Goal: Transaction & Acquisition: Purchase product/service

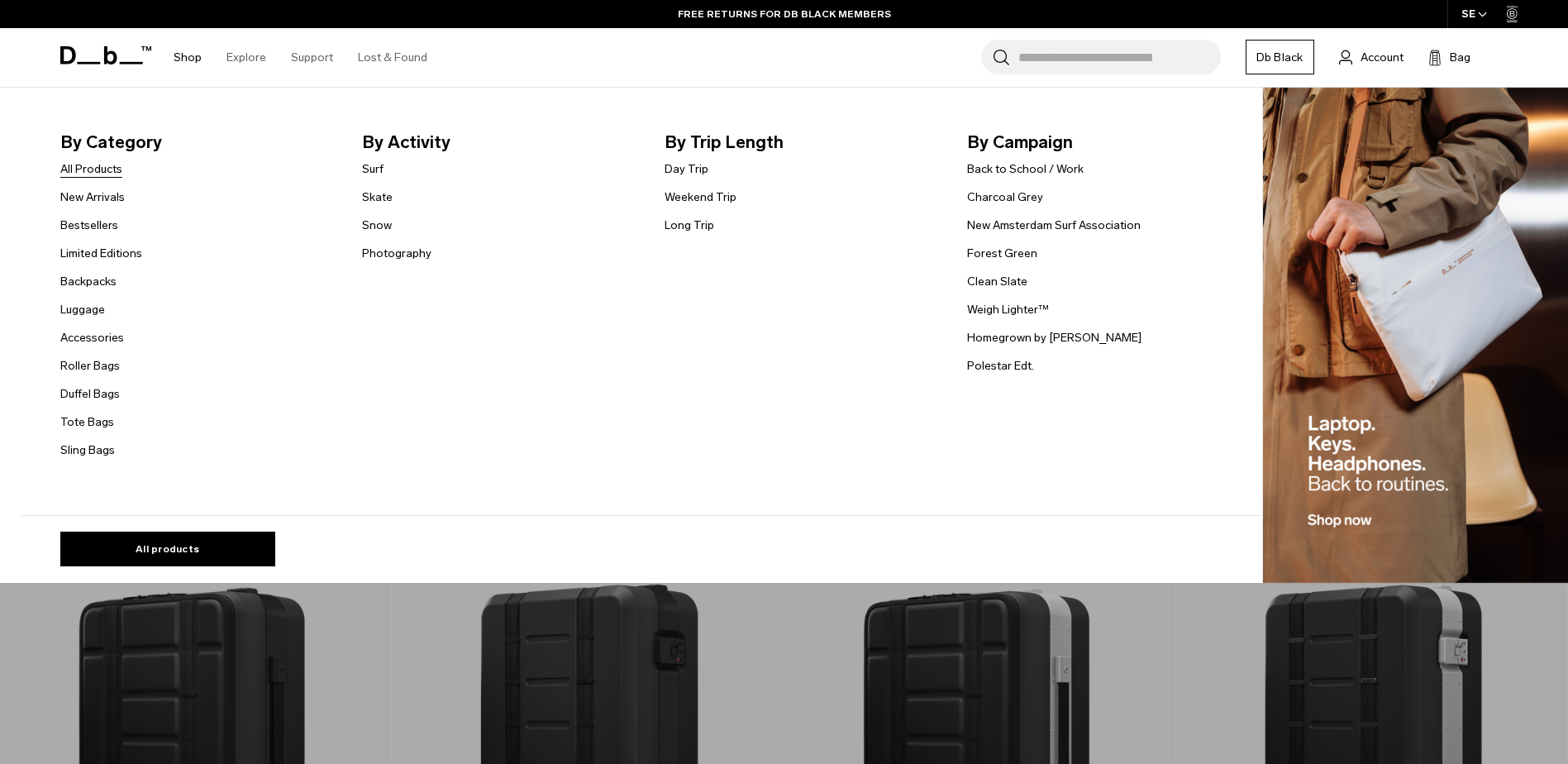
click at [115, 178] on link "All Products" at bounding box center [91, 169] width 62 height 17
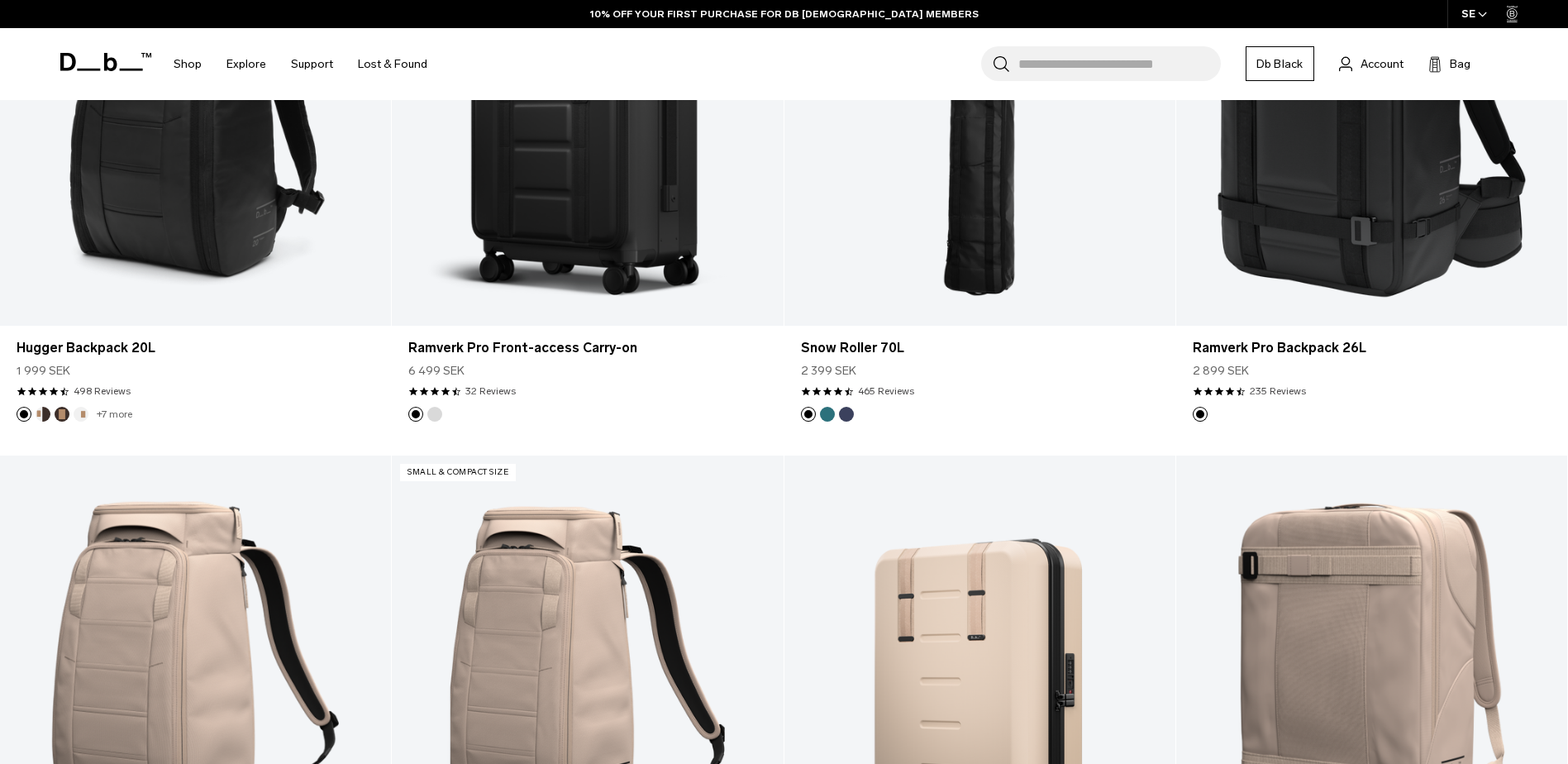
scroll to position [5954, 0]
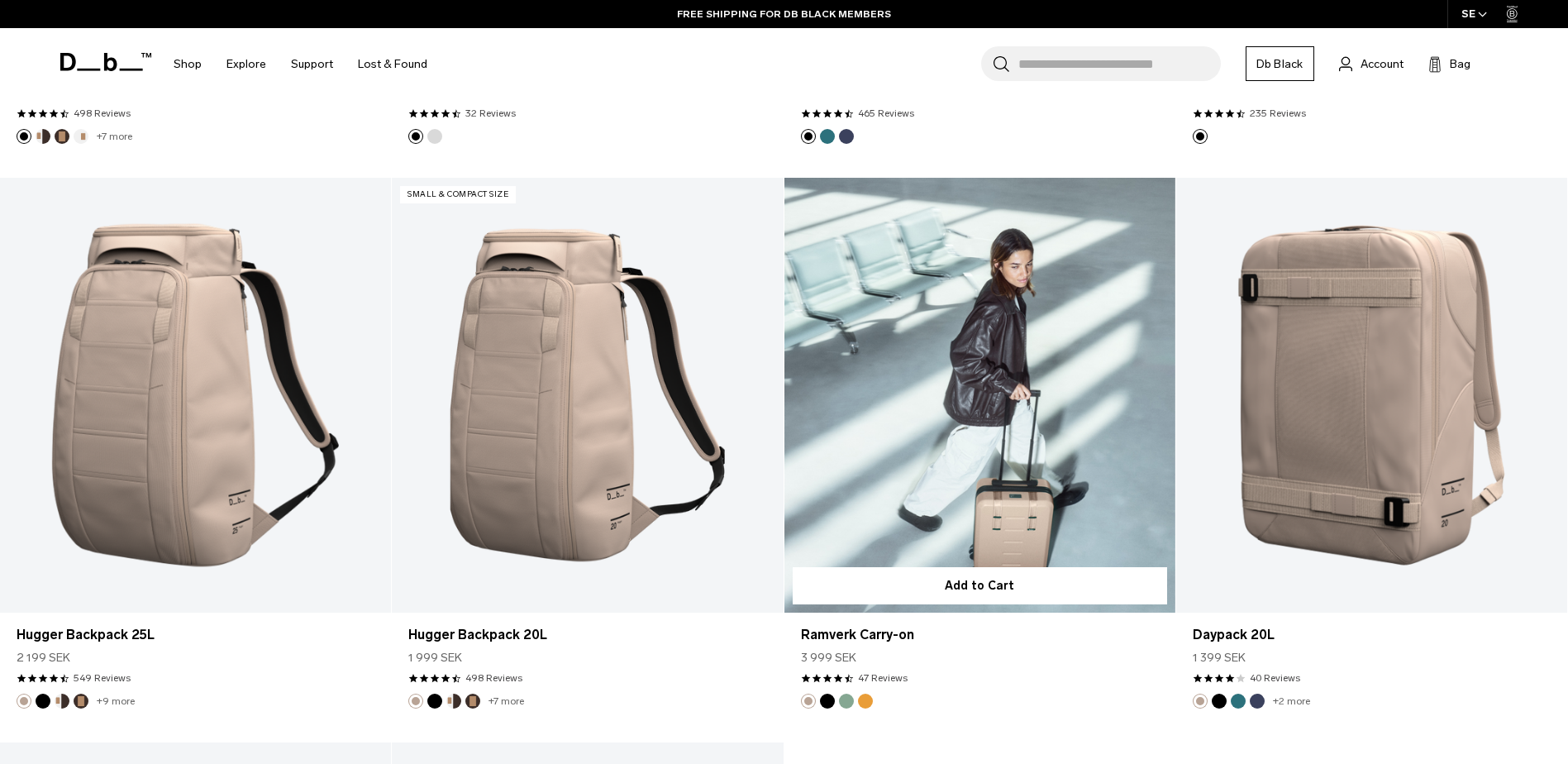
click at [993, 398] on link "Ramverk Carry-on" at bounding box center [979, 395] width 391 height 435
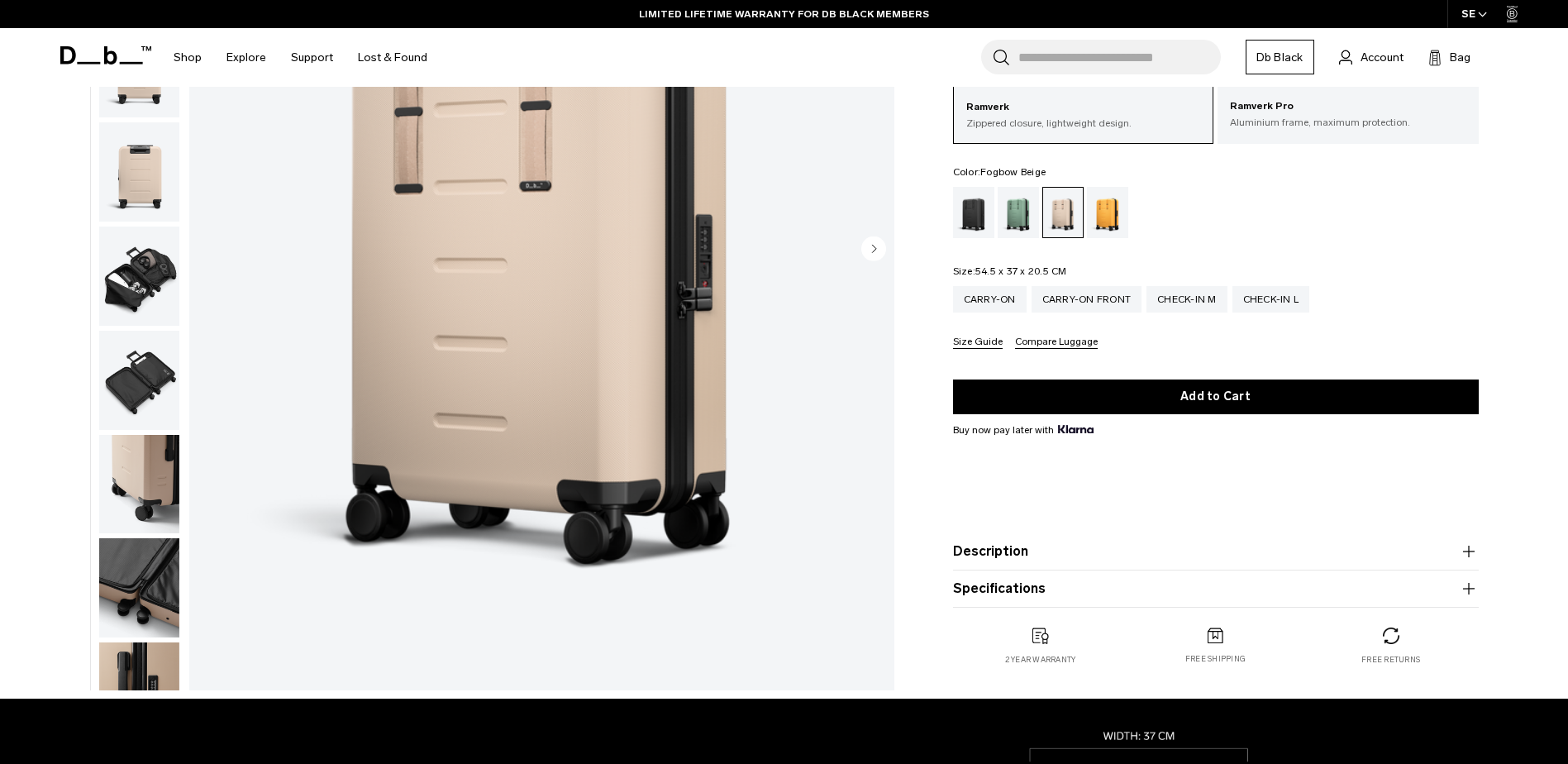
scroll to position [330, 0]
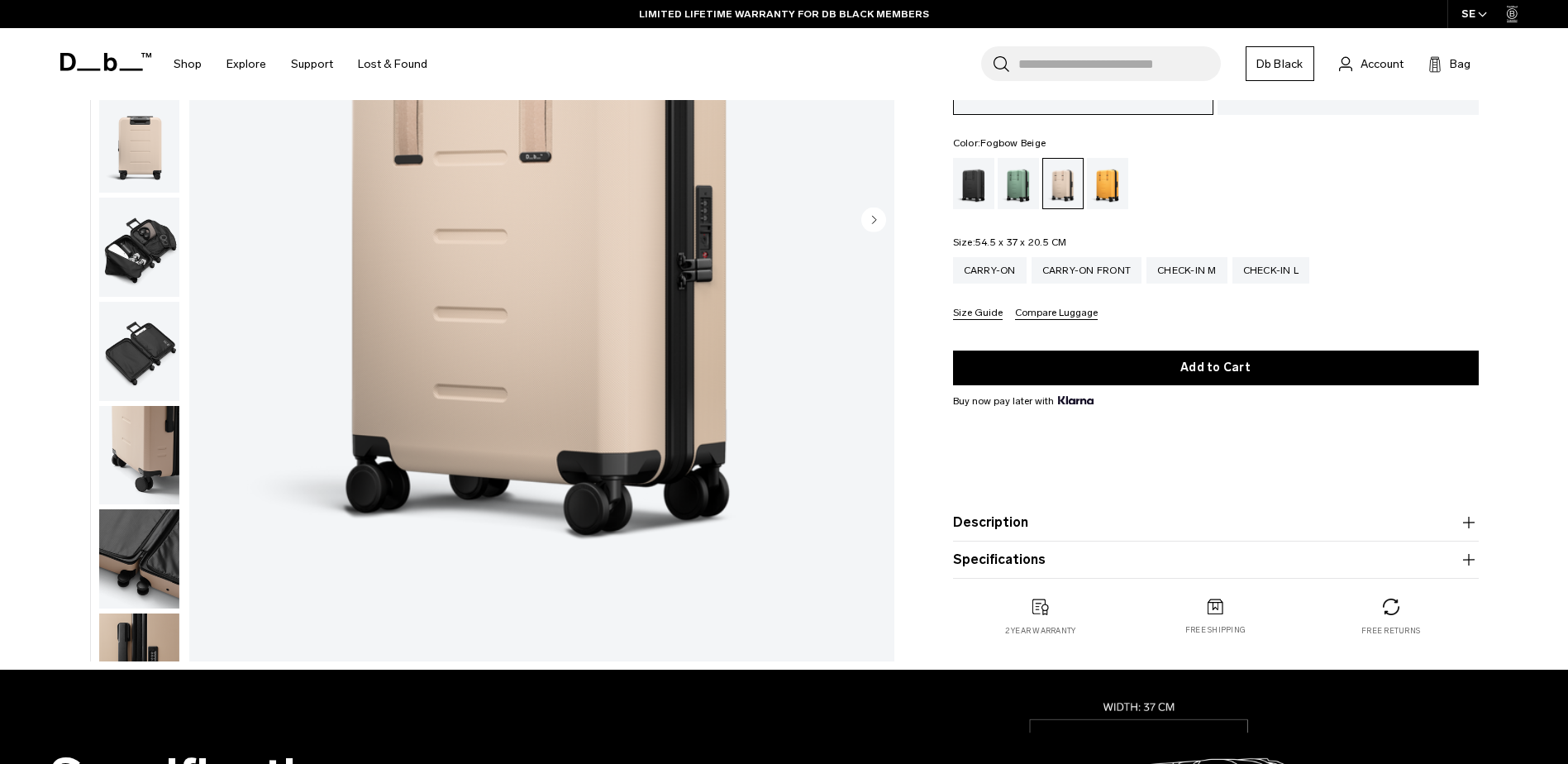
click at [989, 522] on button "Description" at bounding box center [1216, 523] width 526 height 20
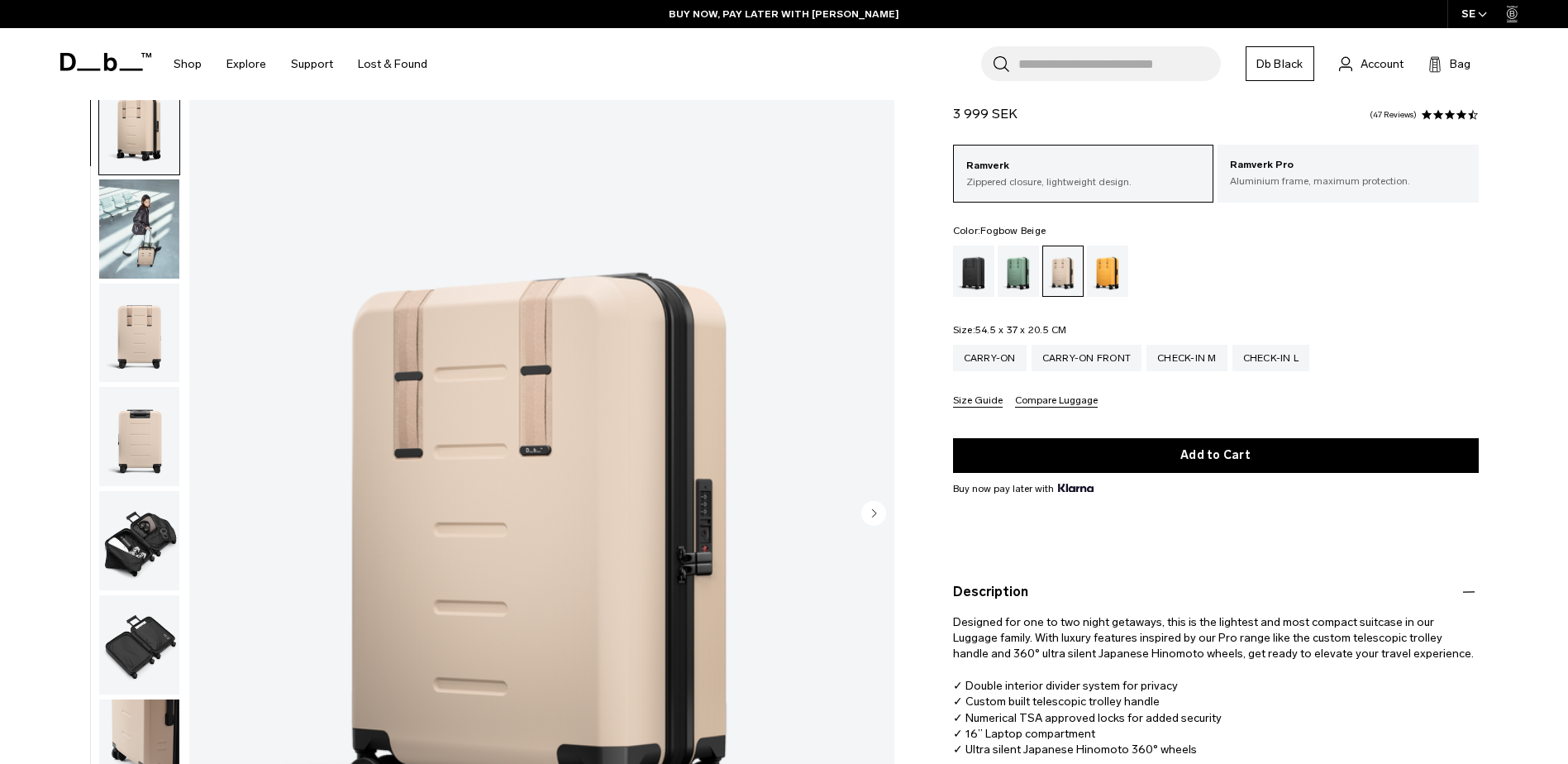
scroll to position [0, 0]
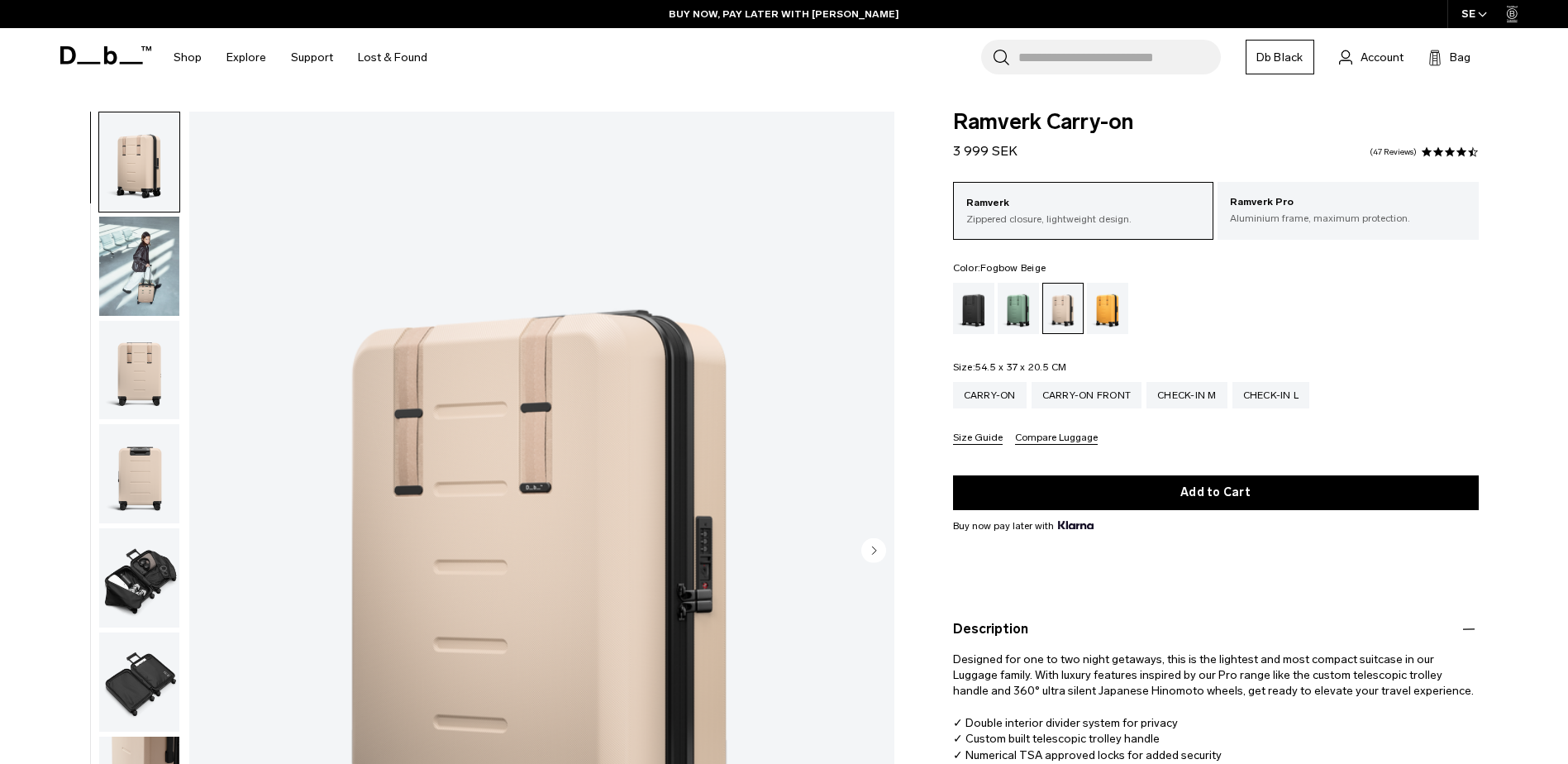
click at [134, 245] on img "button" at bounding box center [139, 266] width 80 height 99
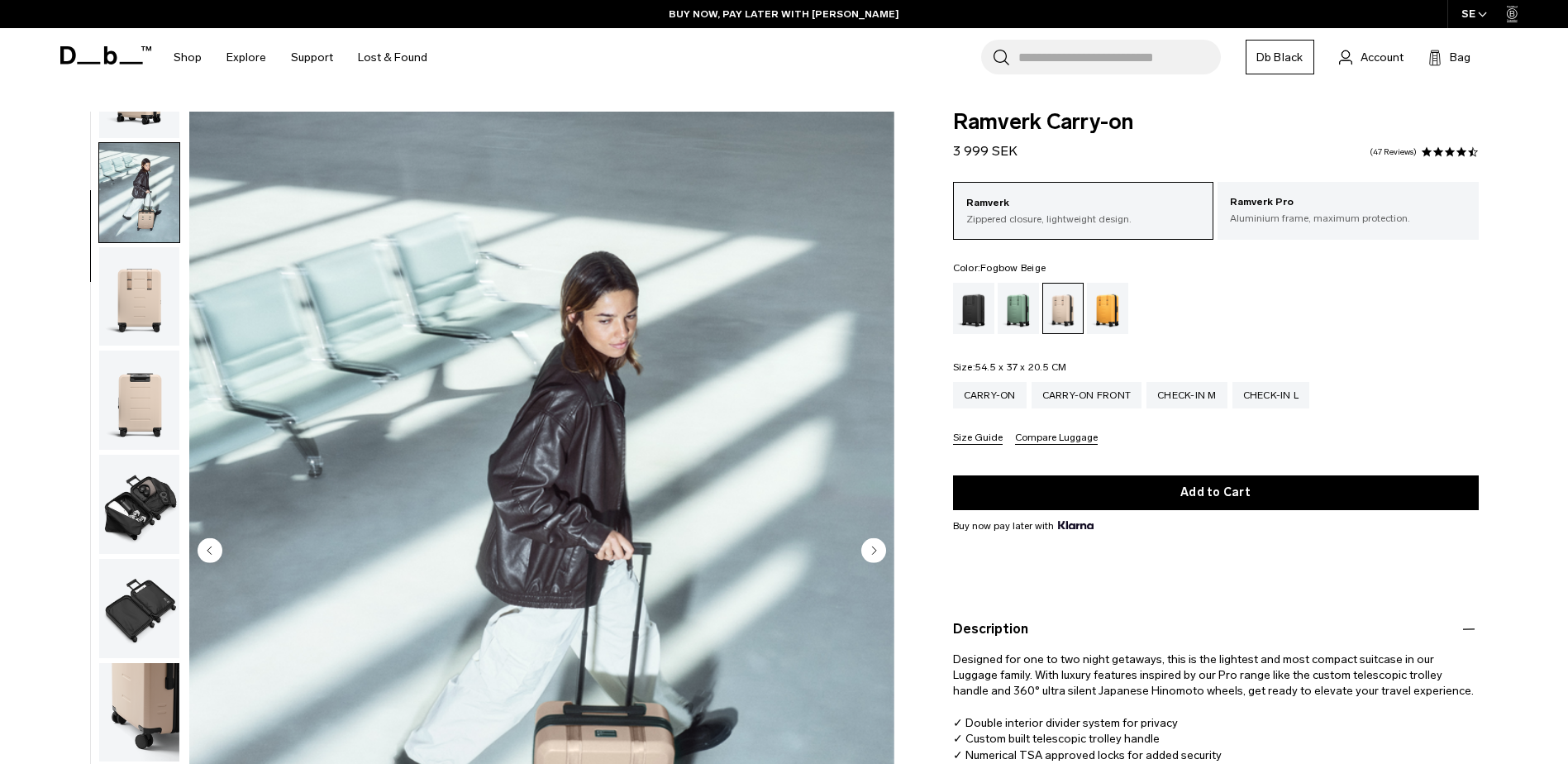
scroll to position [104, 0]
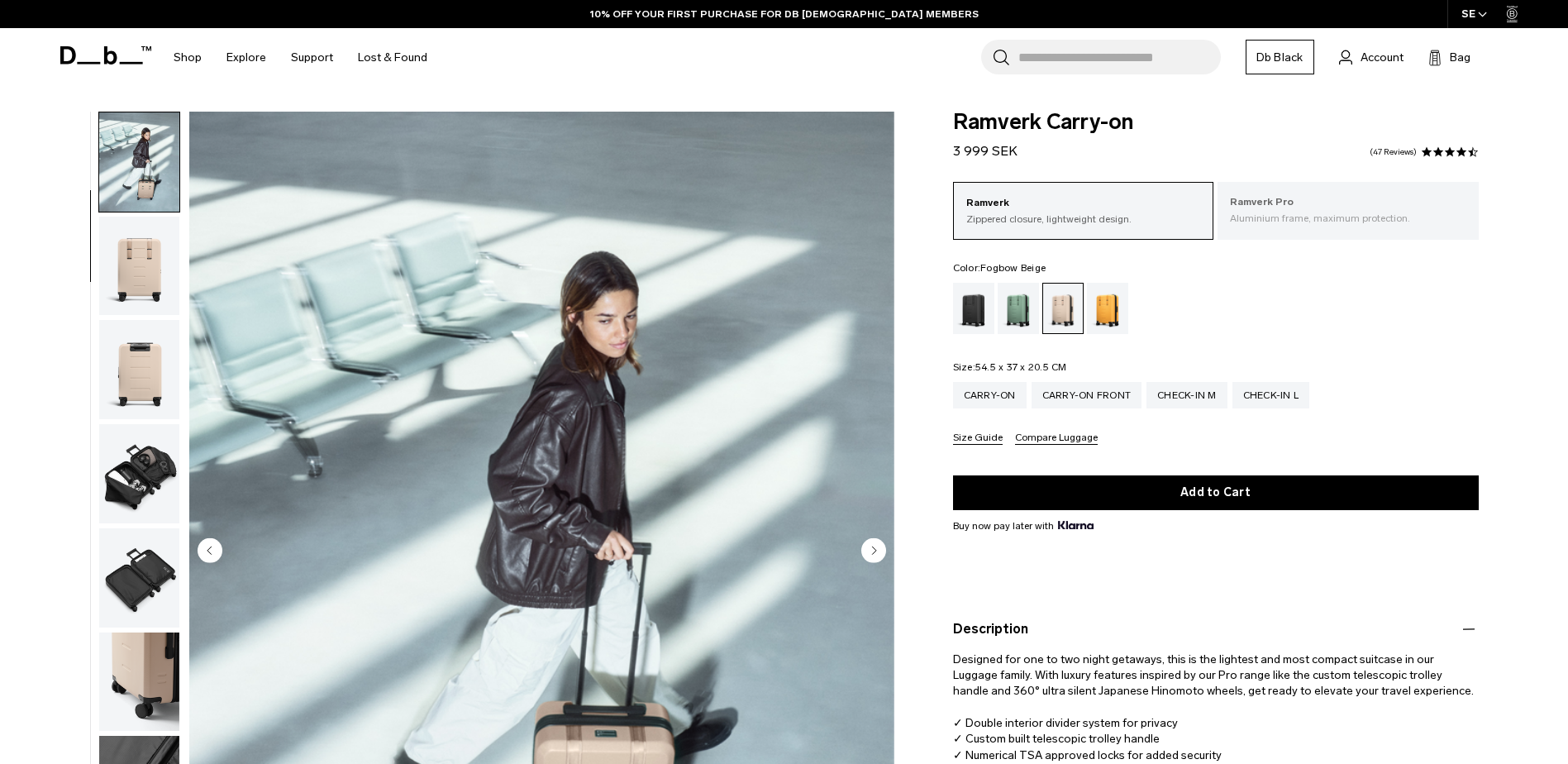
click at [1286, 221] on p "Aluminium frame, maximum protection." at bounding box center [1348, 217] width 237 height 14
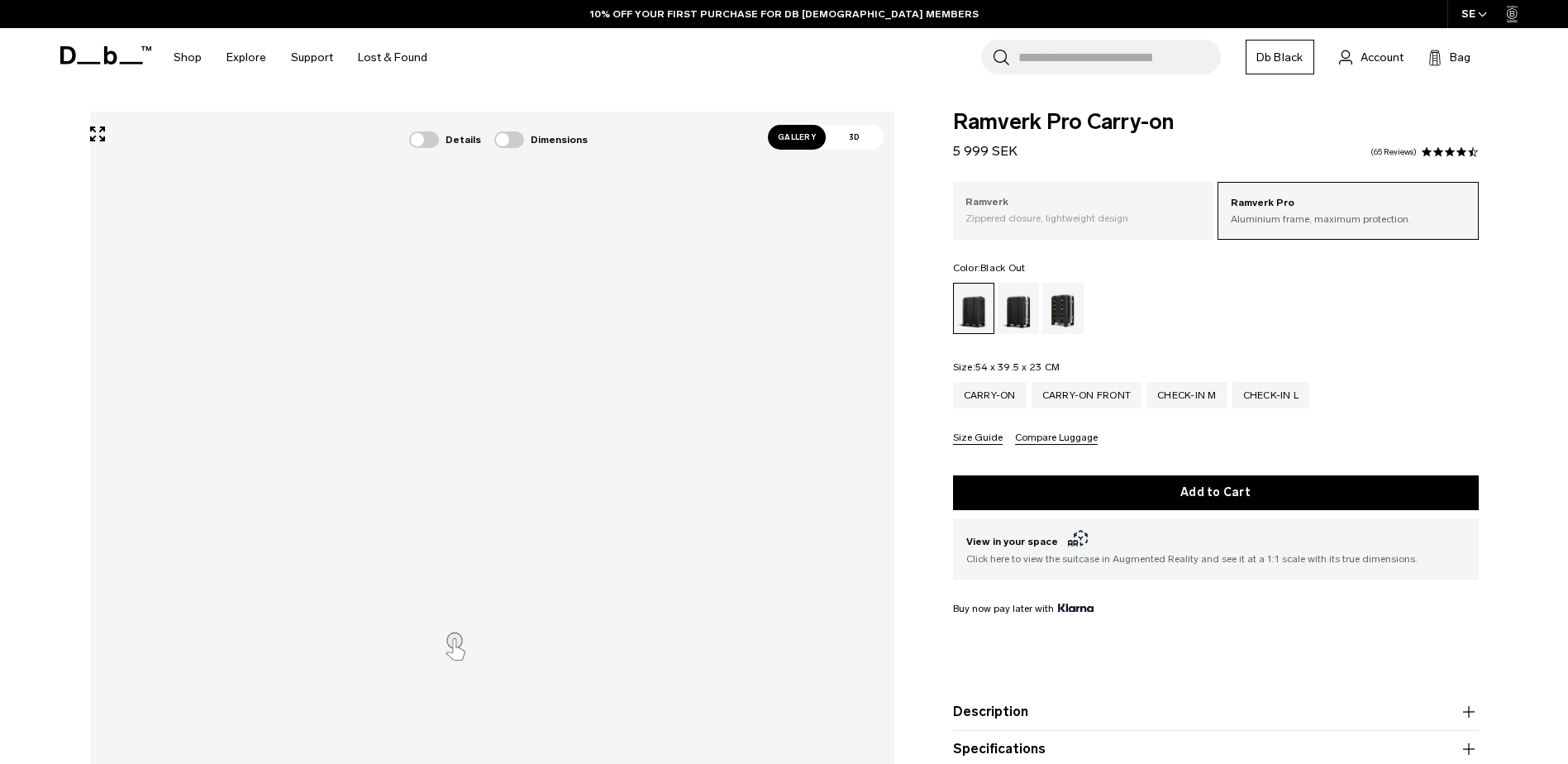
click at [1062, 195] on p "Ramverk" at bounding box center [1083, 202] width 237 height 16
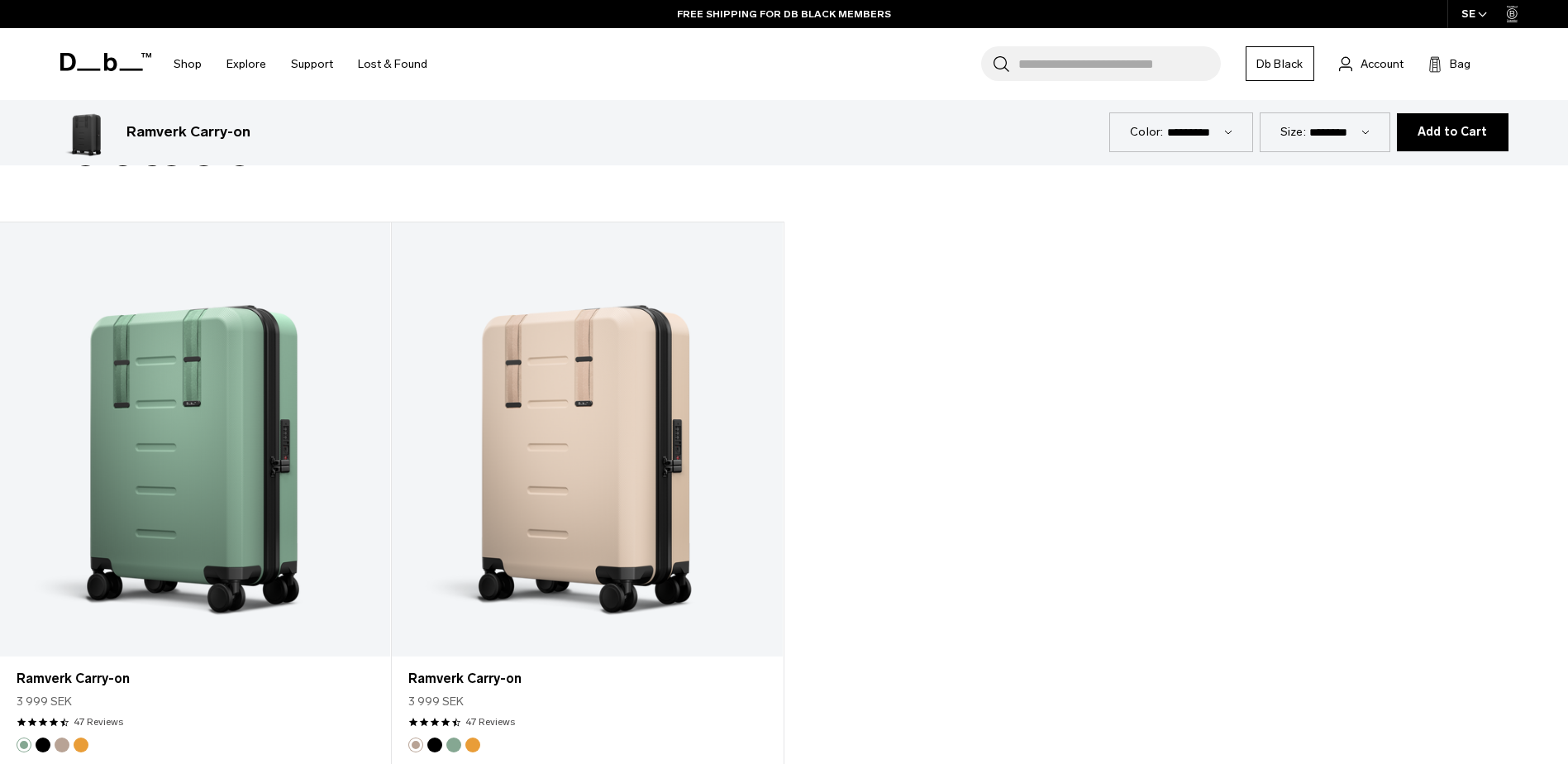
scroll to position [2315, 0]
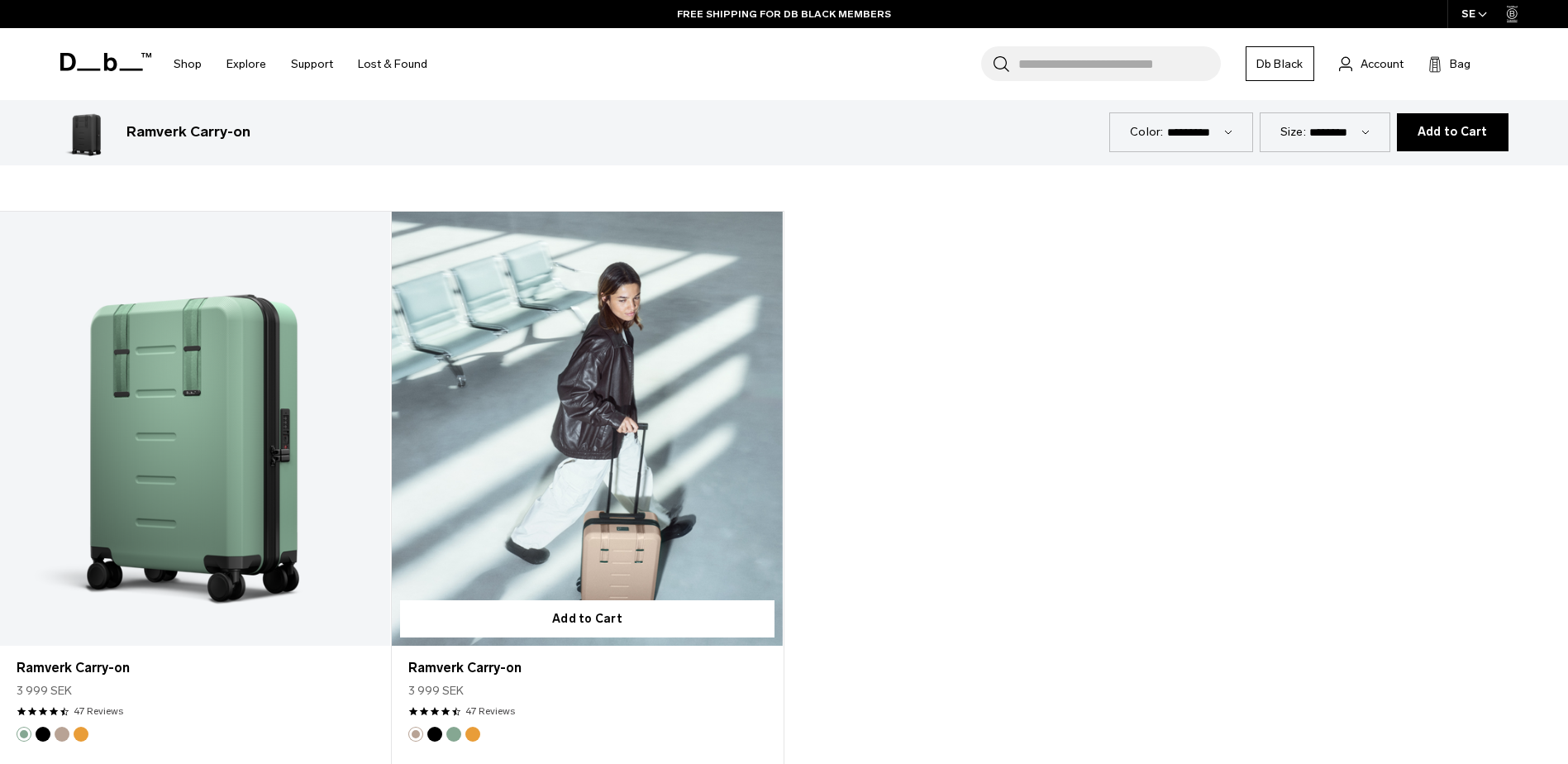
click at [606, 442] on link "Ramverk Carry-on" at bounding box center [587, 428] width 390 height 434
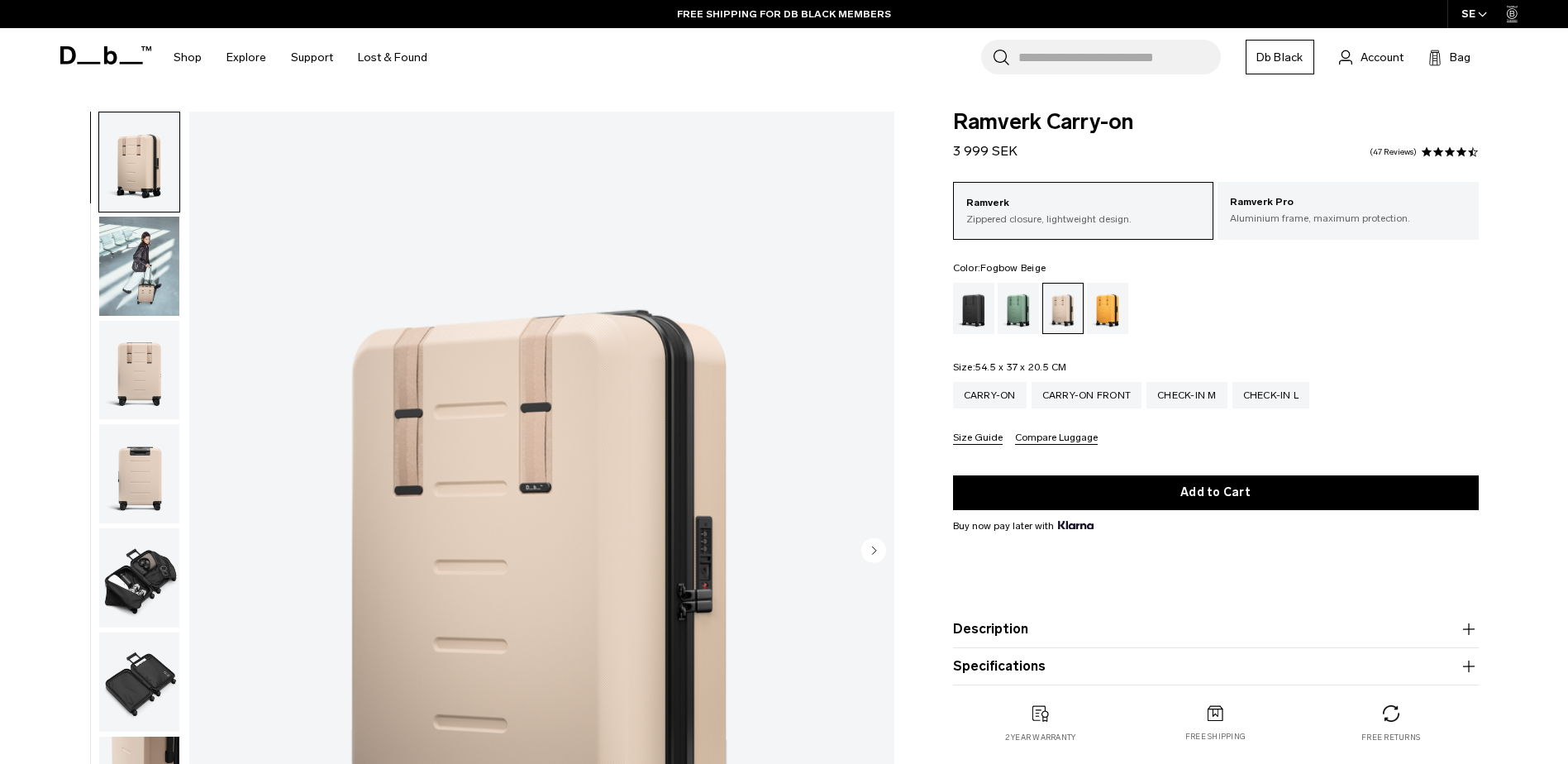
click at [140, 370] on img "button" at bounding box center [139, 370] width 80 height 99
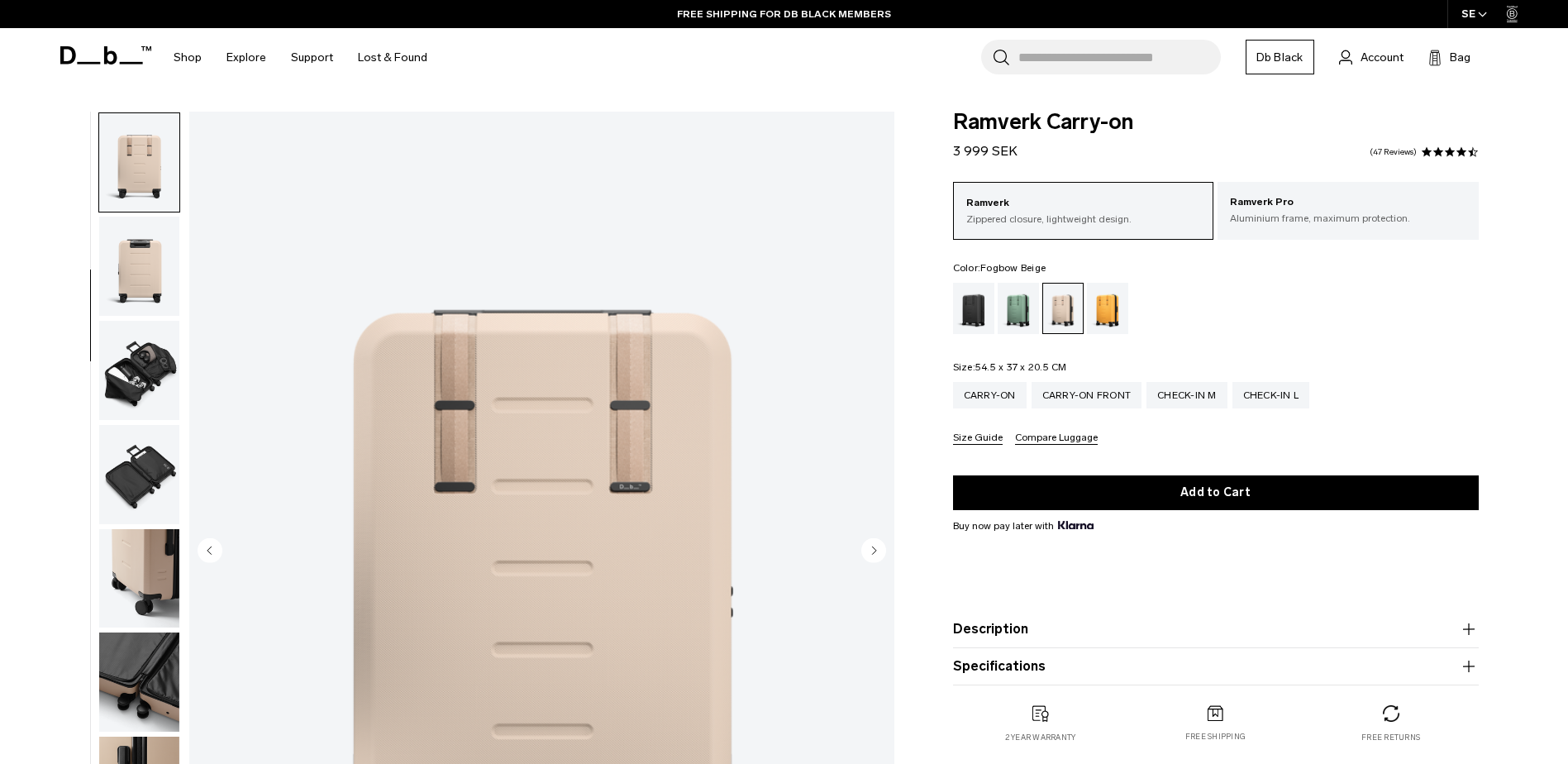
scroll to position [209, 0]
click at [143, 354] on img "button" at bounding box center [139, 369] width 80 height 99
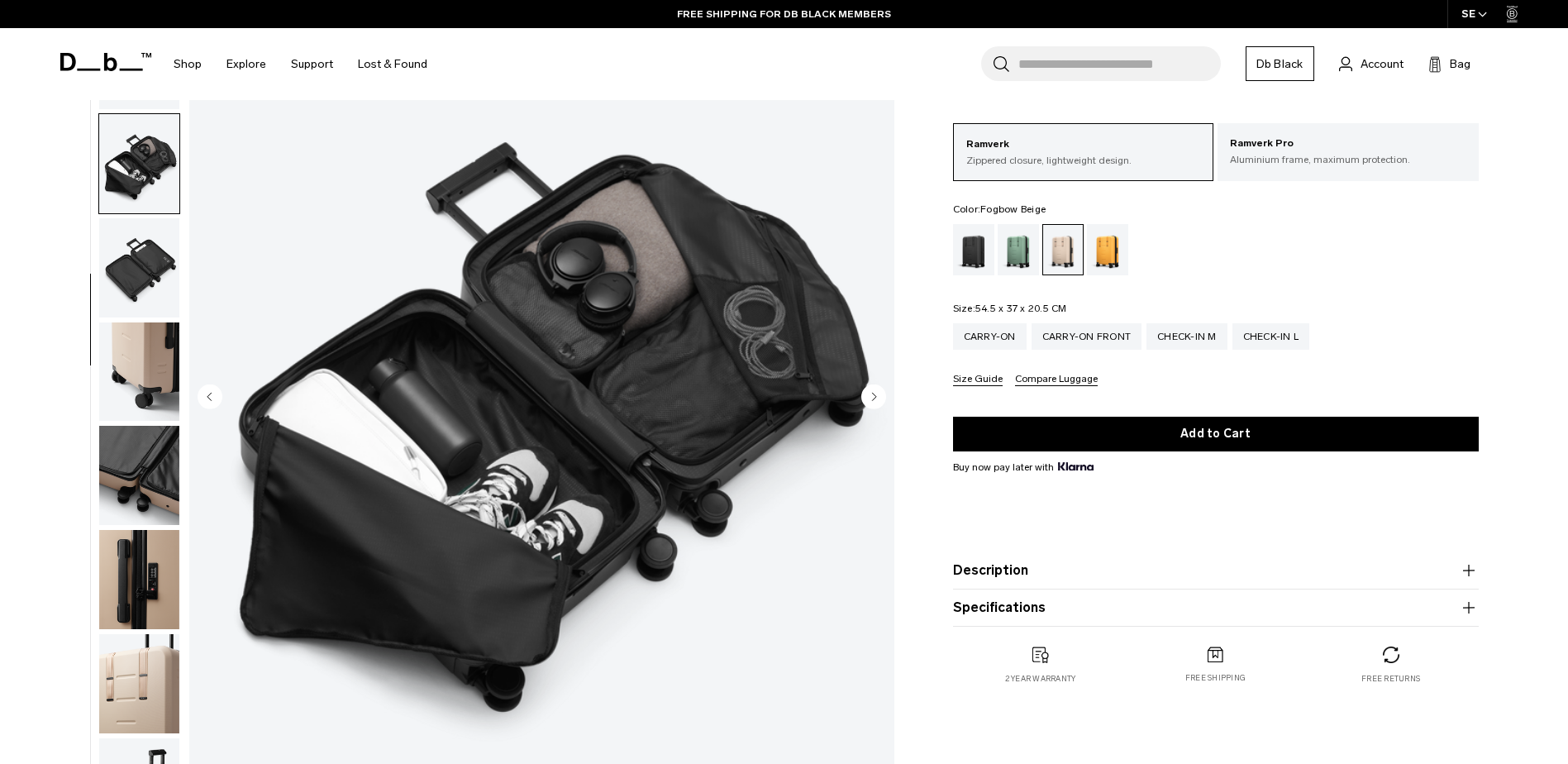
scroll to position [165, 0]
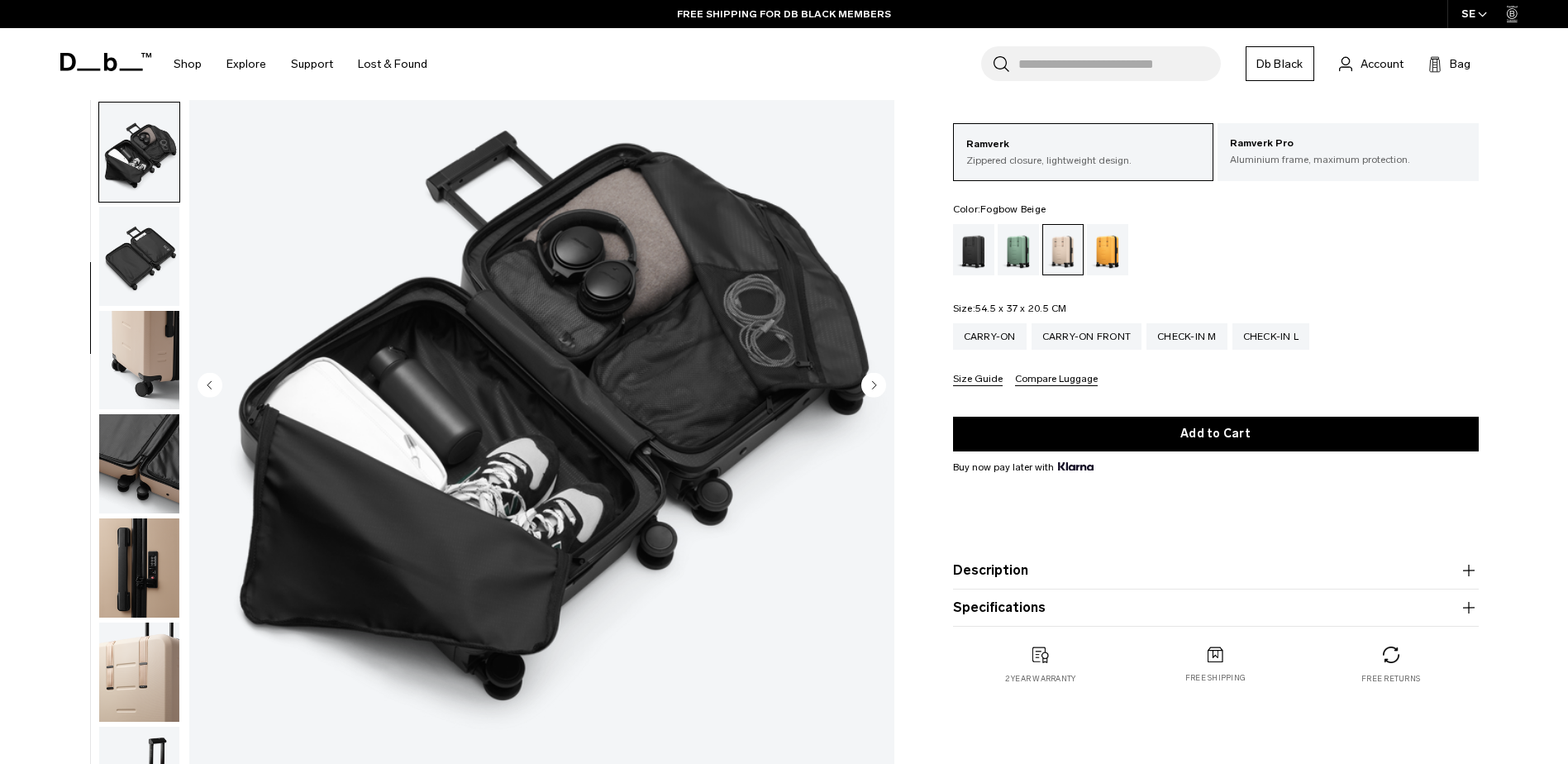
click at [146, 474] on img "button" at bounding box center [139, 464] width 80 height 99
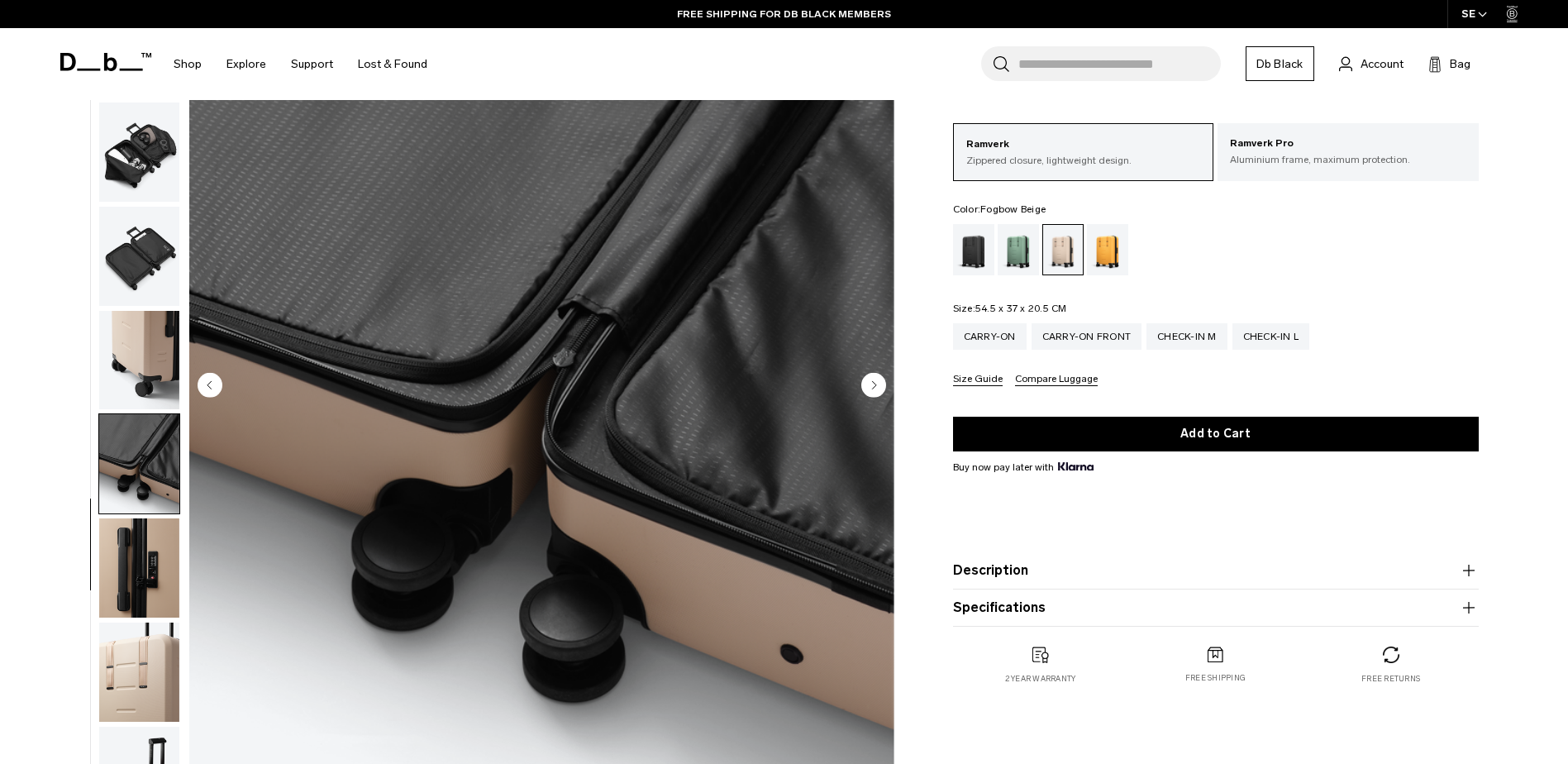
click at [145, 541] on img "button" at bounding box center [139, 568] width 80 height 99
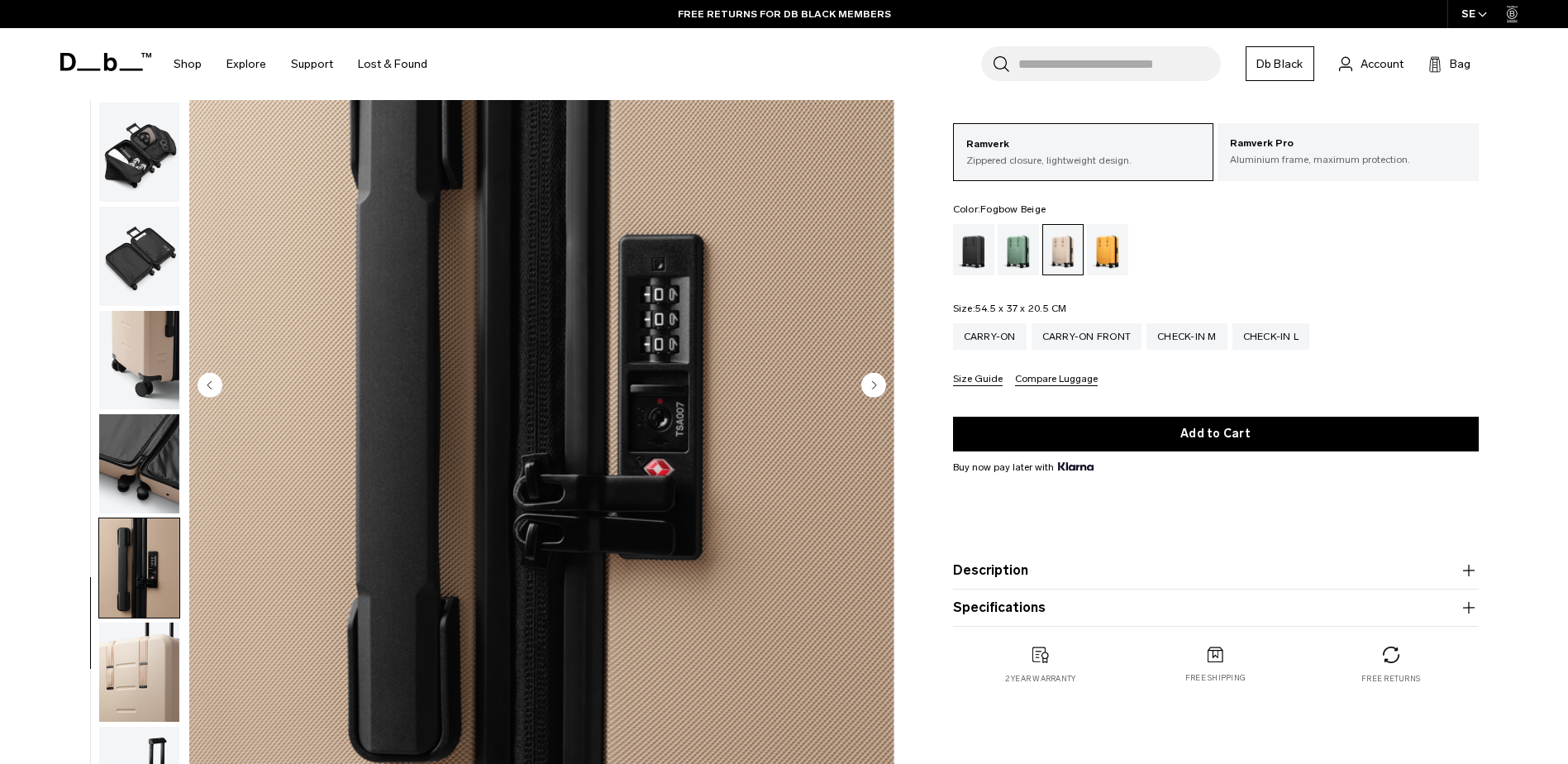
click at [127, 269] on img "button" at bounding box center [139, 256] width 80 height 99
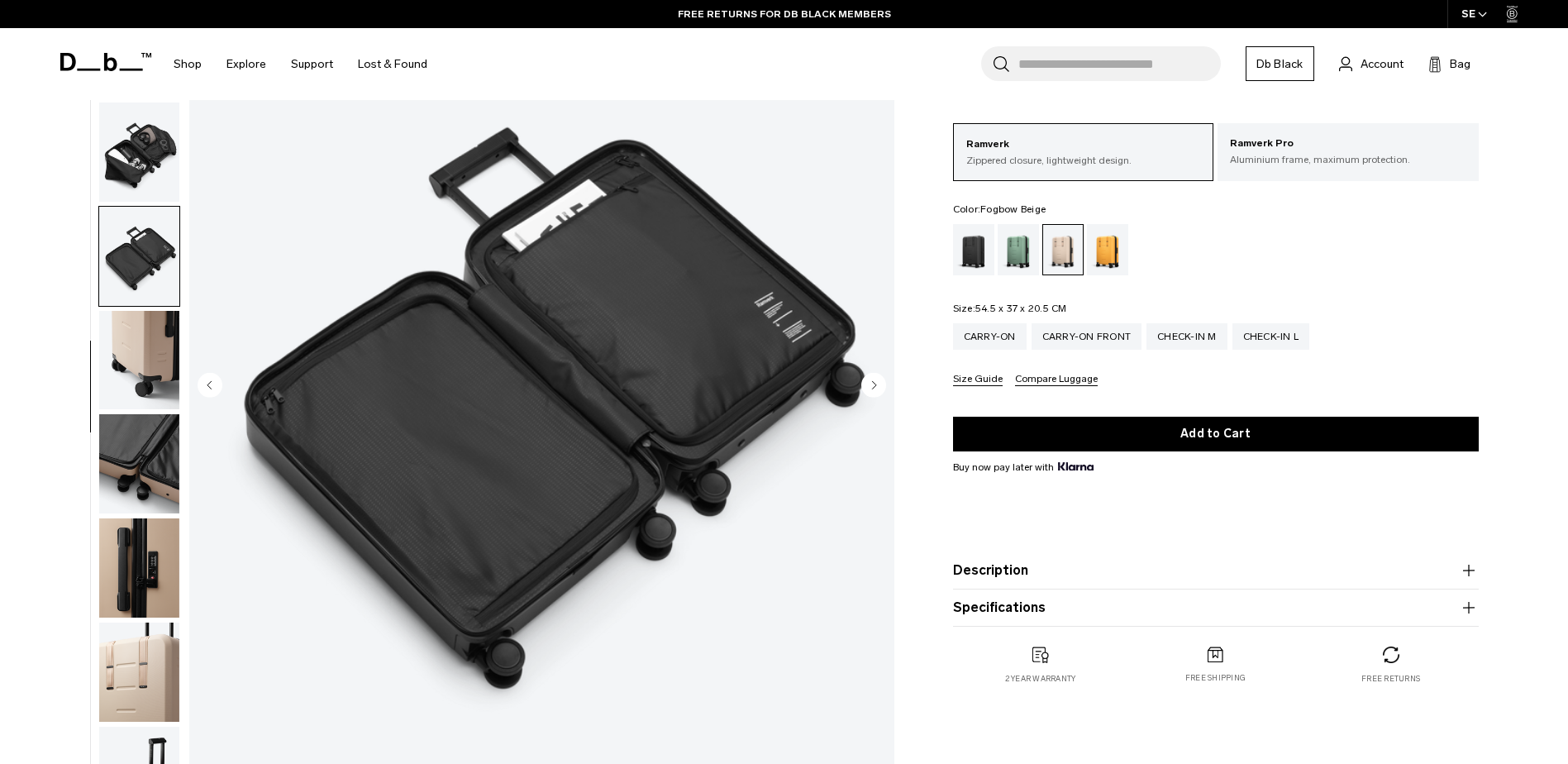
click at [118, 328] on img "button" at bounding box center [139, 360] width 80 height 99
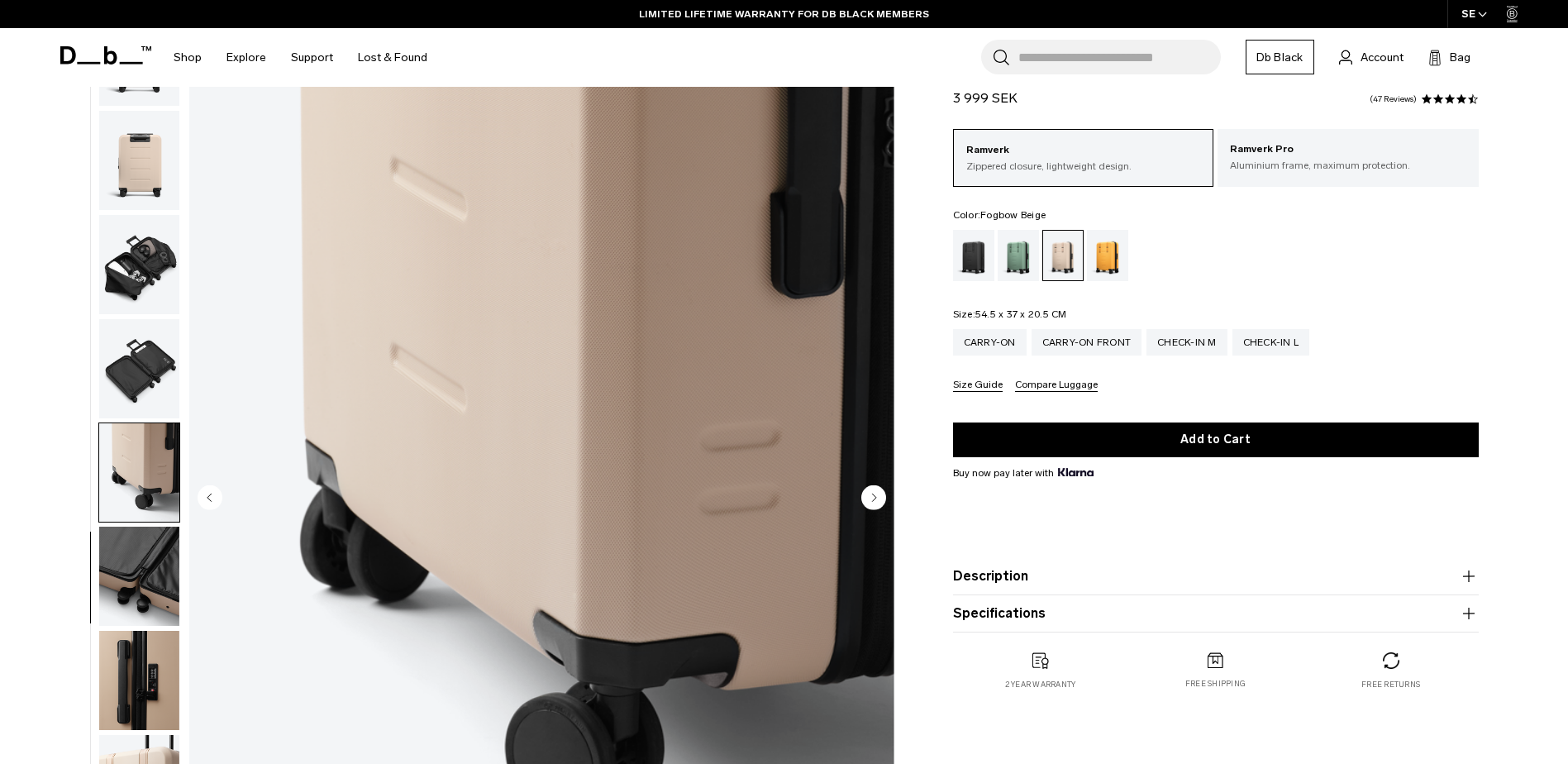
scroll to position [83, 0]
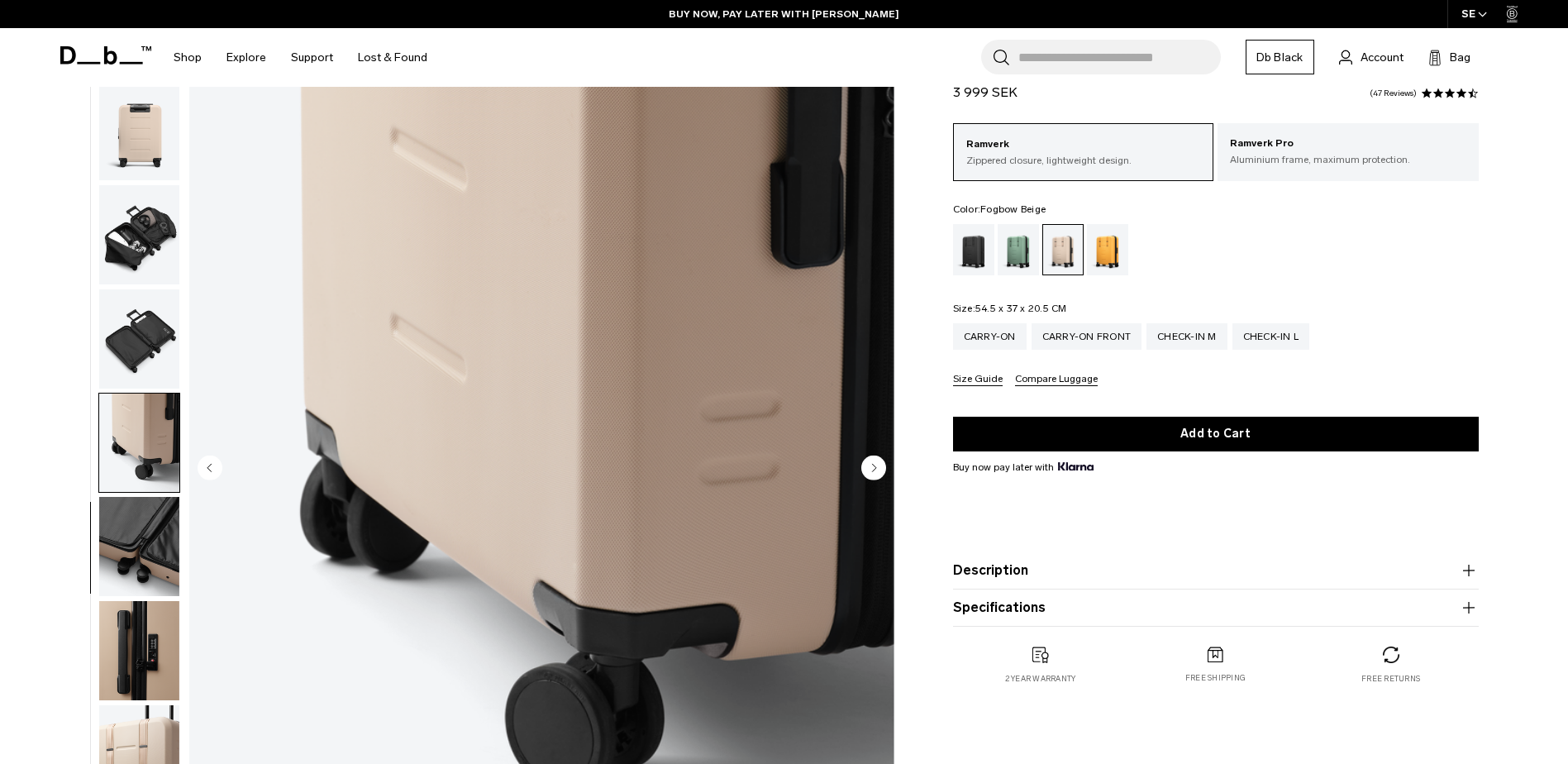
click at [134, 637] on img "button" at bounding box center [139, 650] width 80 height 99
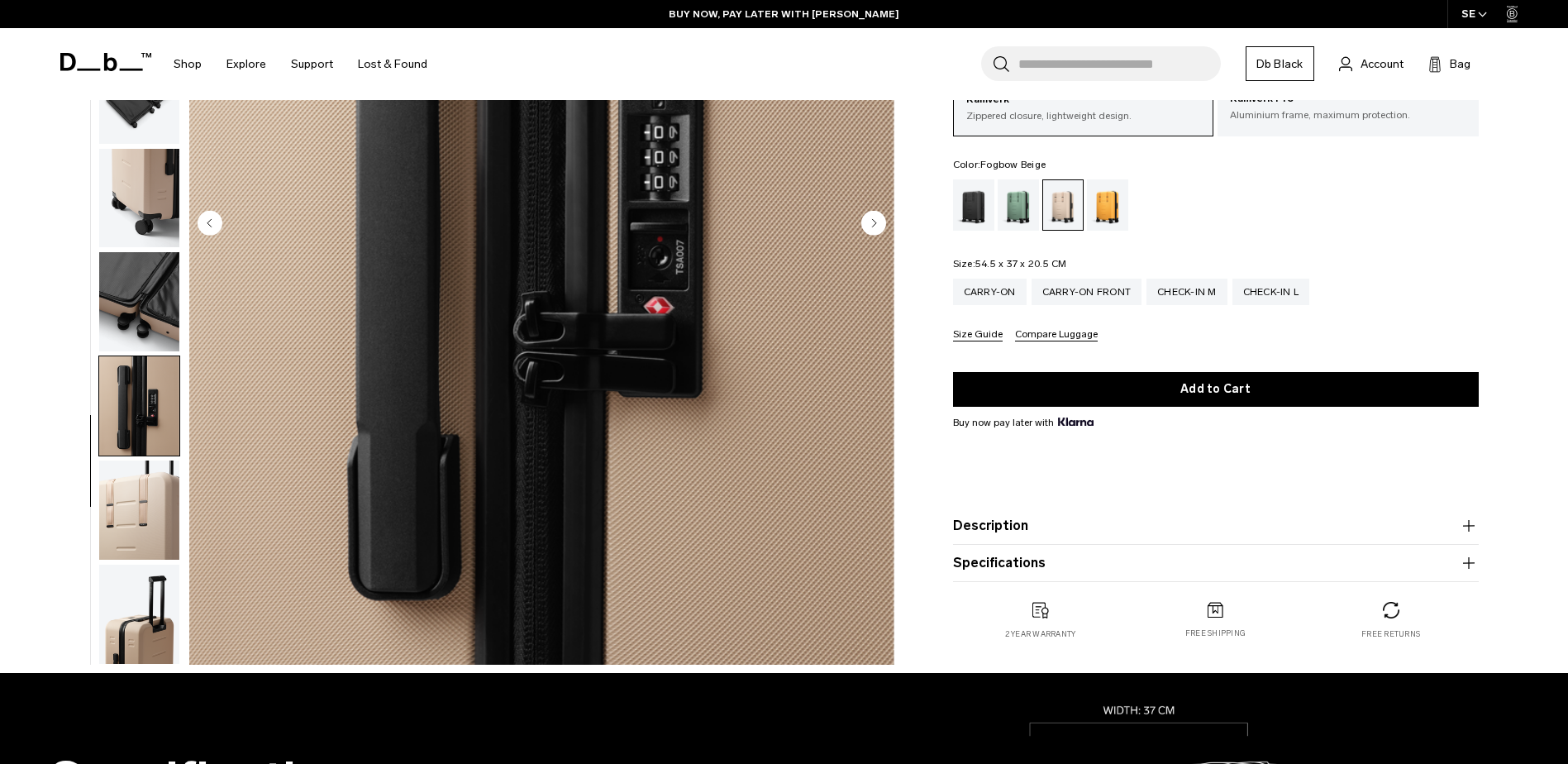
scroll to position [413, 0]
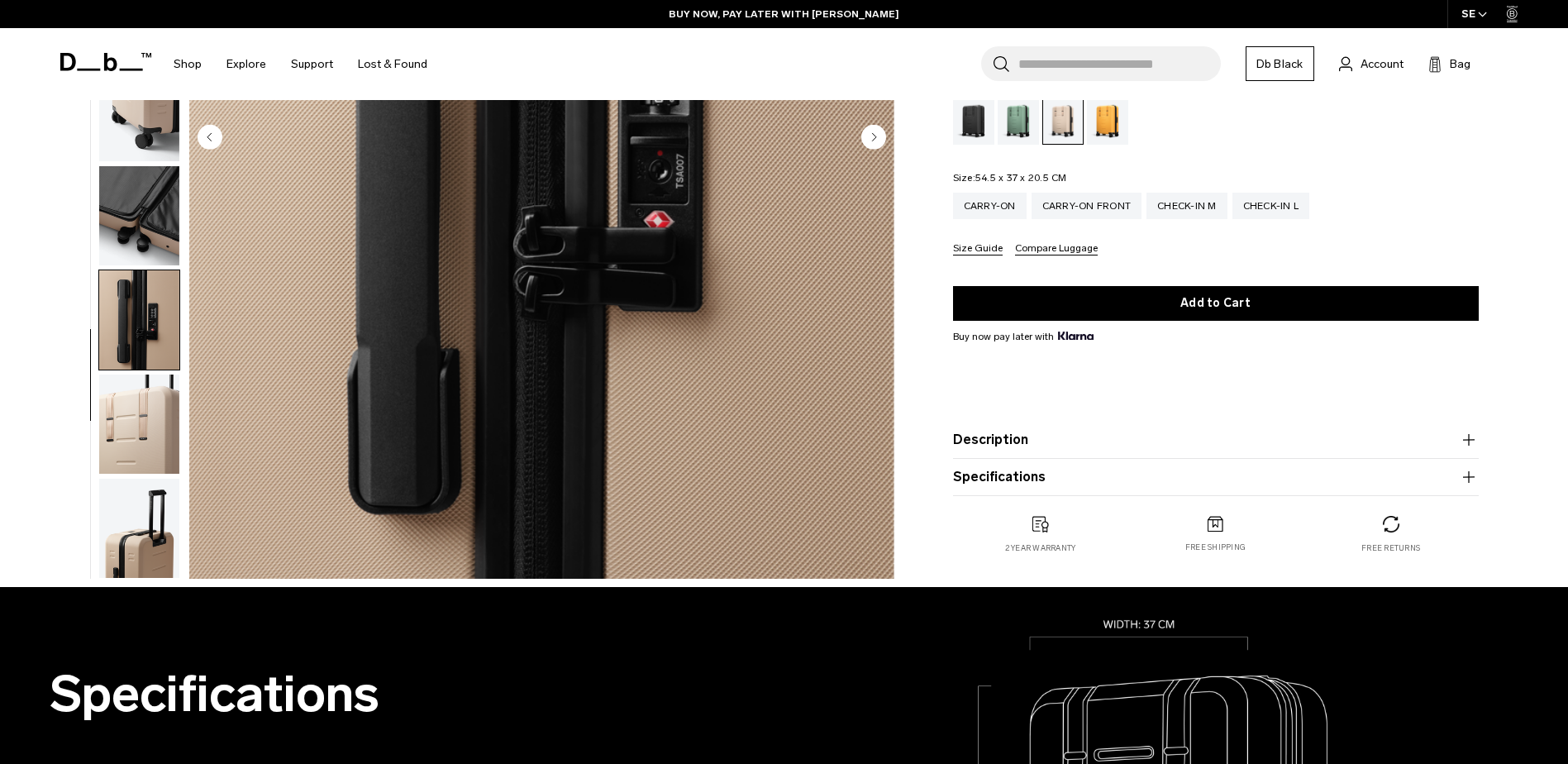
click at [149, 540] on img "button" at bounding box center [139, 528] width 80 height 99
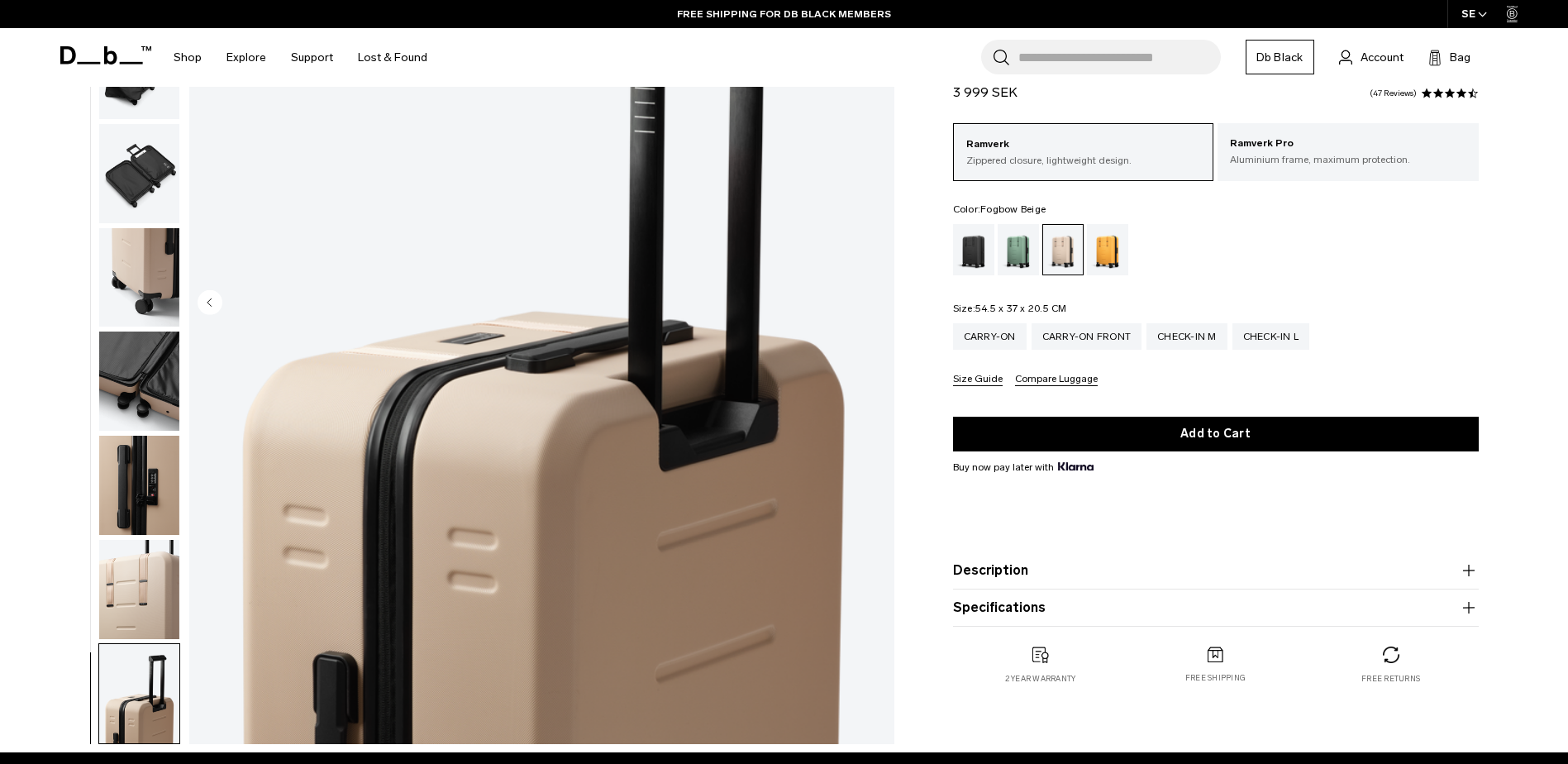
scroll to position [330, 0]
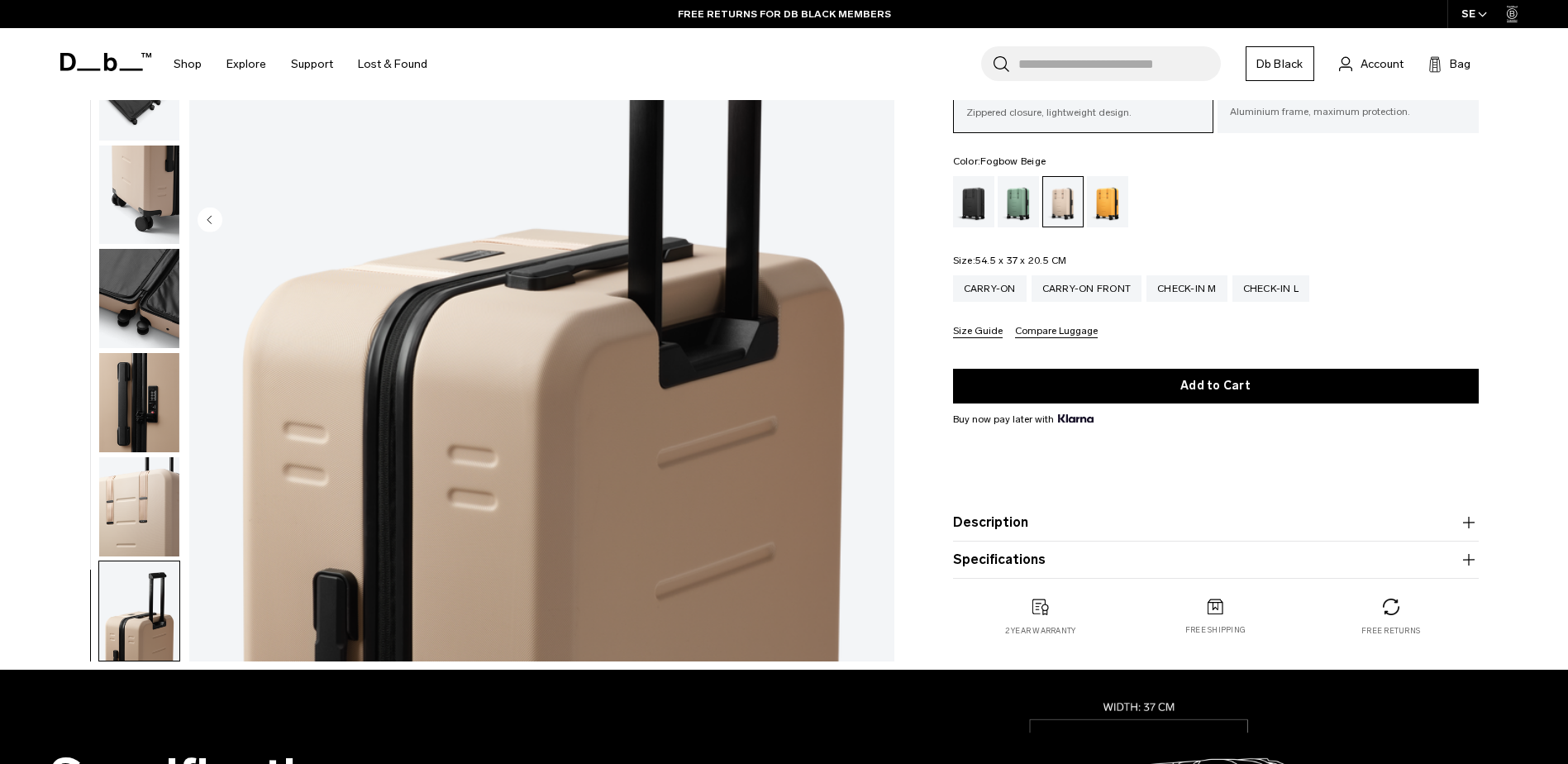
click at [152, 381] on img "button" at bounding box center [139, 403] width 80 height 99
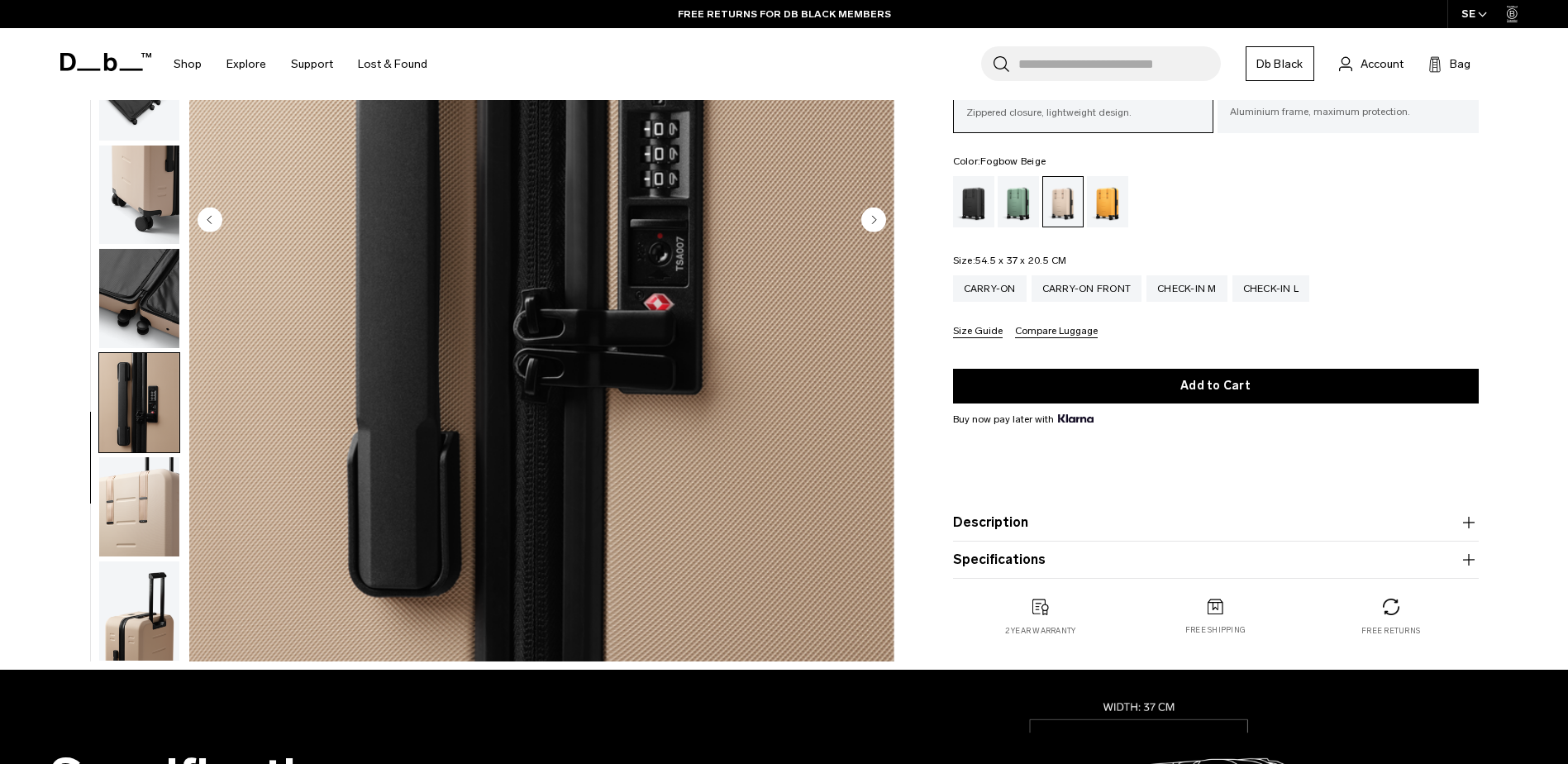
click at [151, 503] on img "button" at bounding box center [139, 506] width 80 height 99
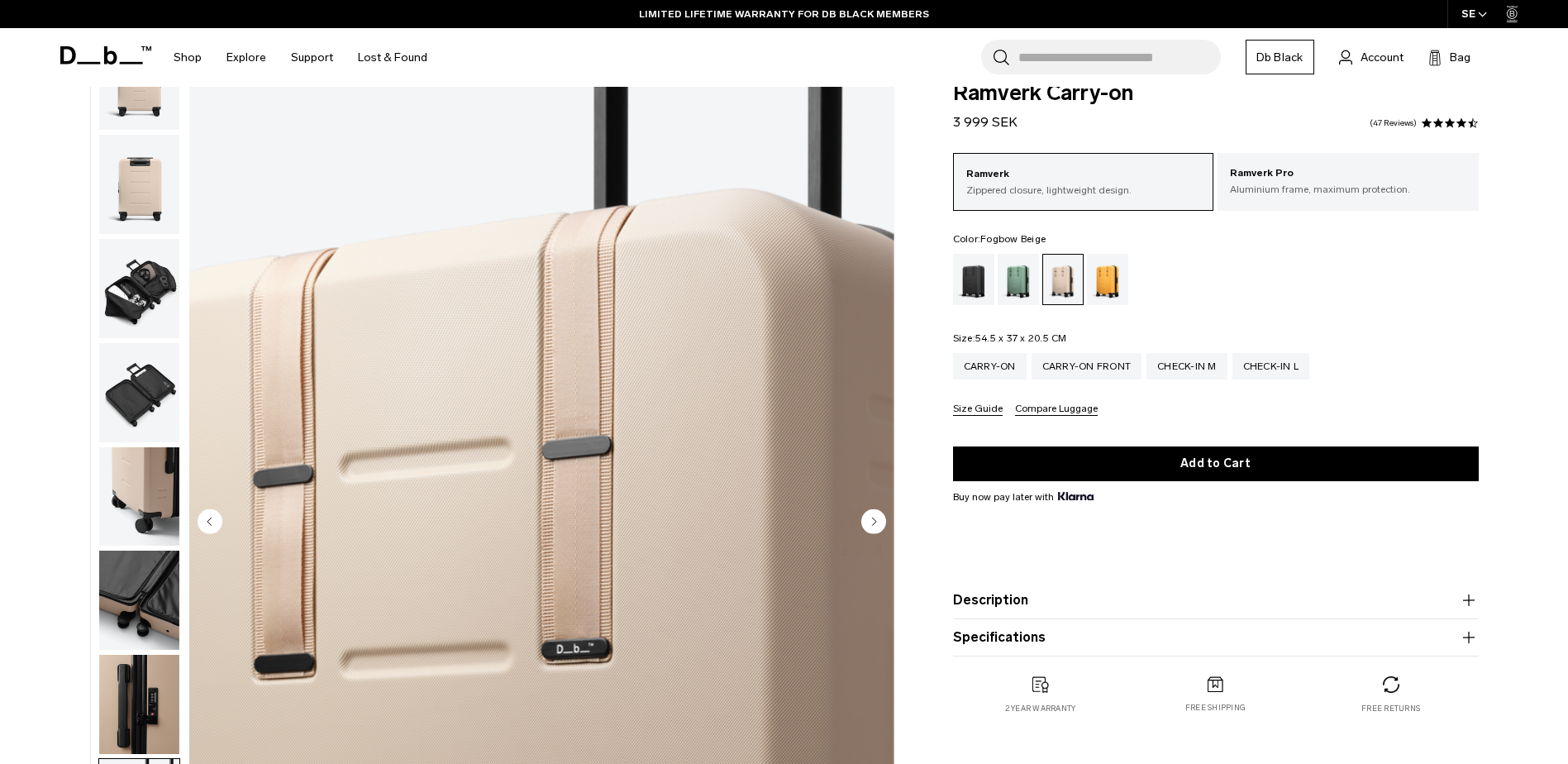
scroll to position [0, 0]
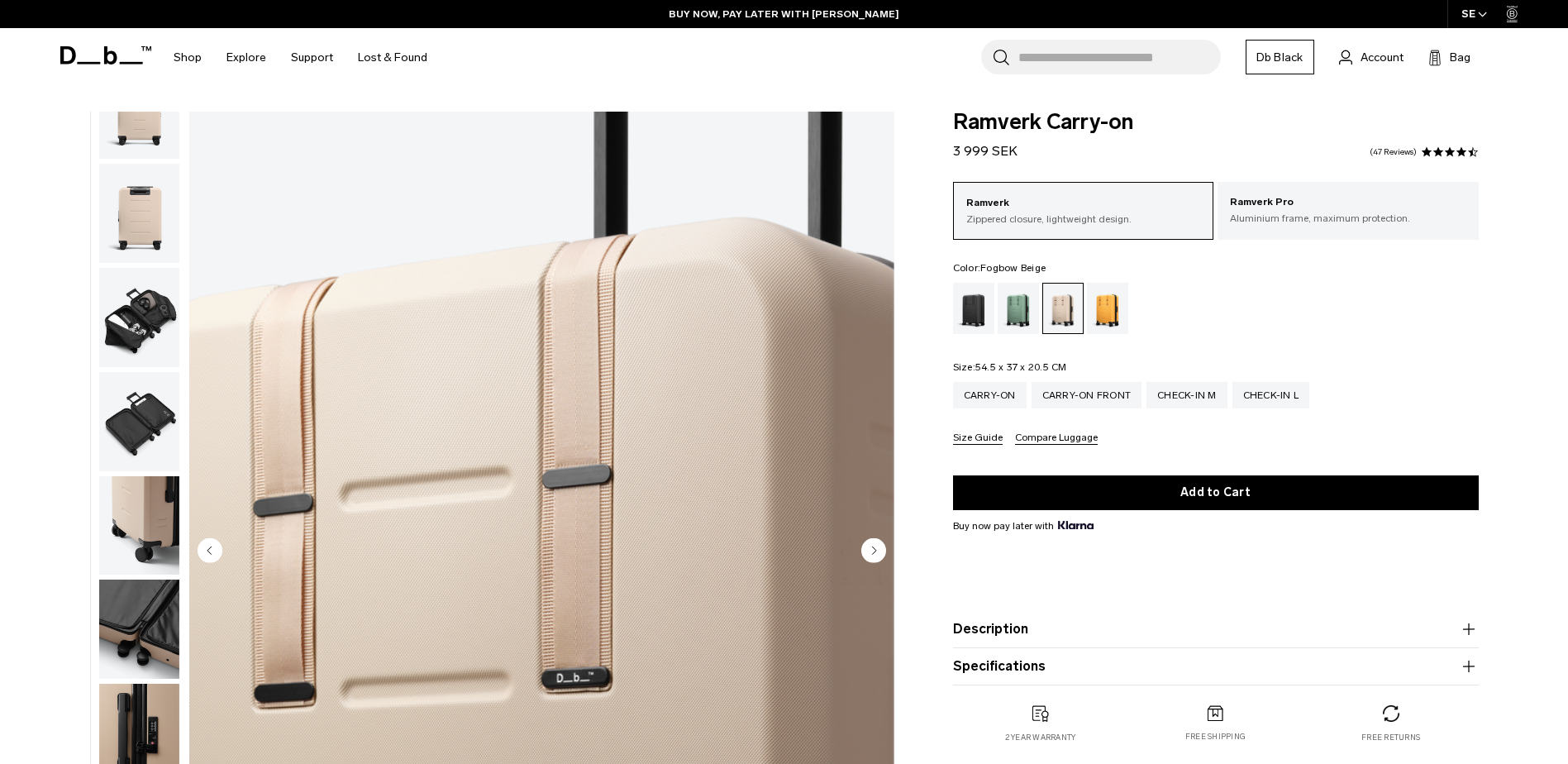
click at [143, 307] on img "button" at bounding box center [139, 317] width 80 height 99
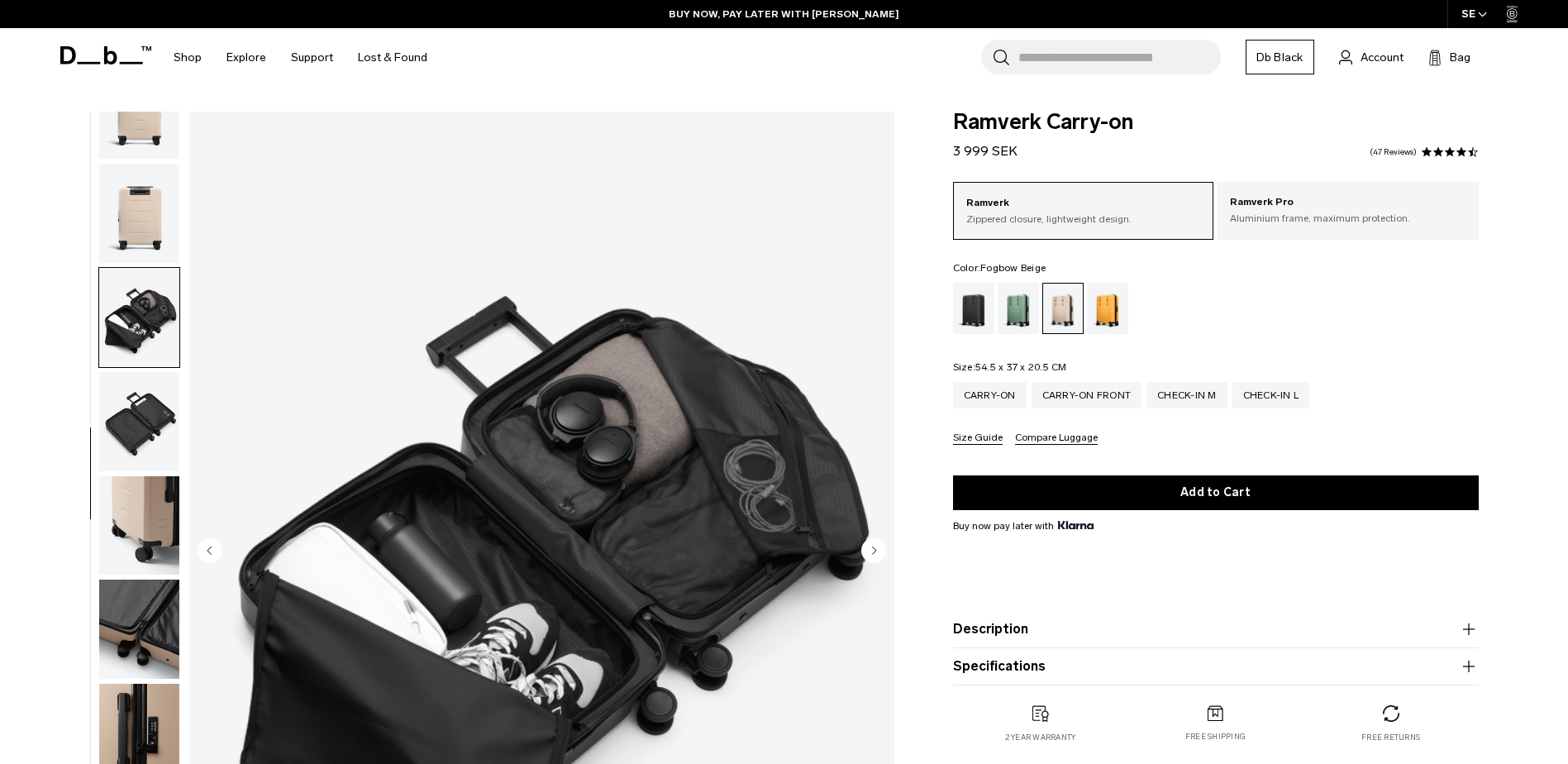
click at [146, 404] on img "button" at bounding box center [139, 421] width 80 height 99
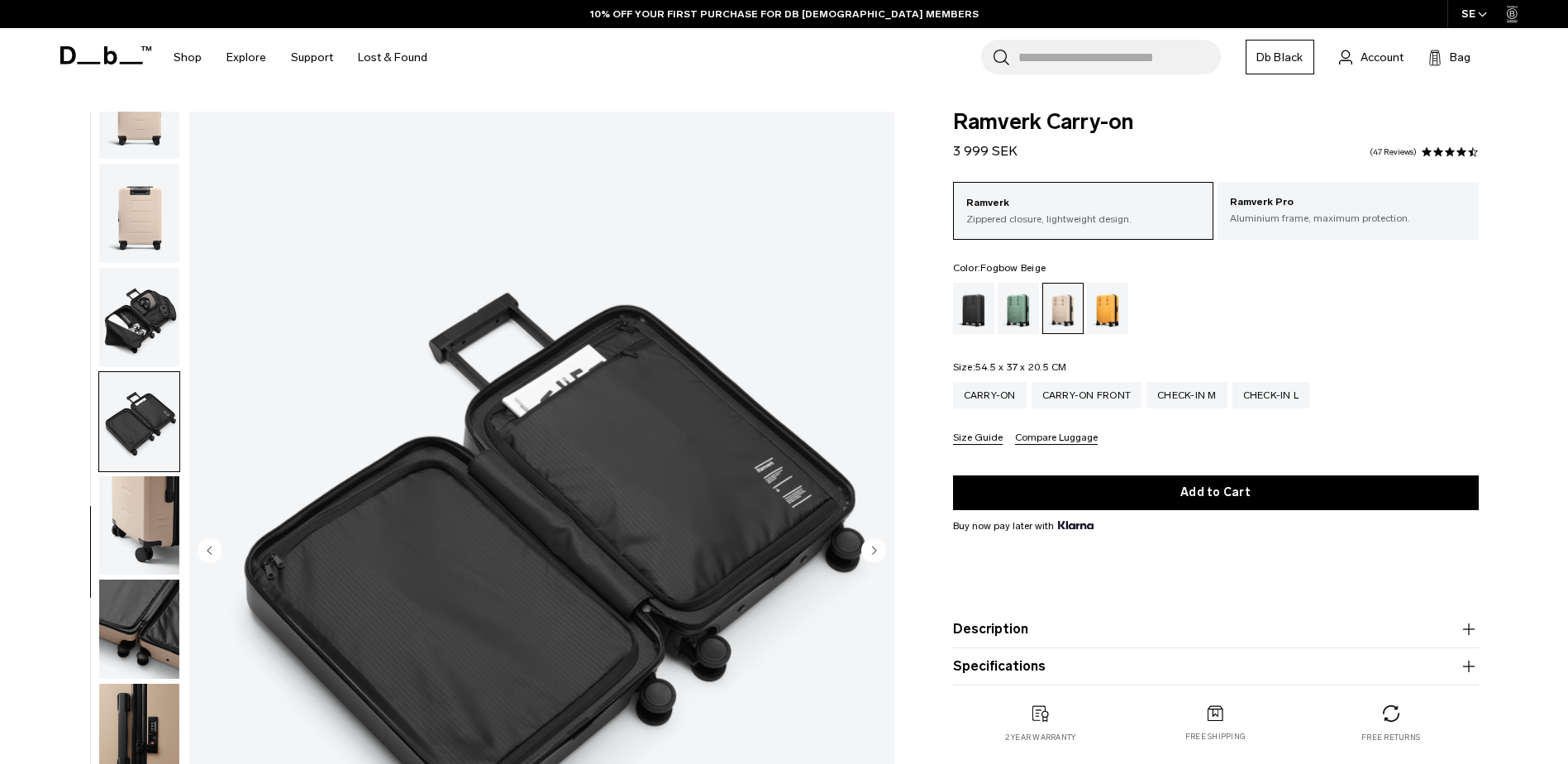
click at [149, 504] on img "button" at bounding box center [139, 525] width 80 height 99
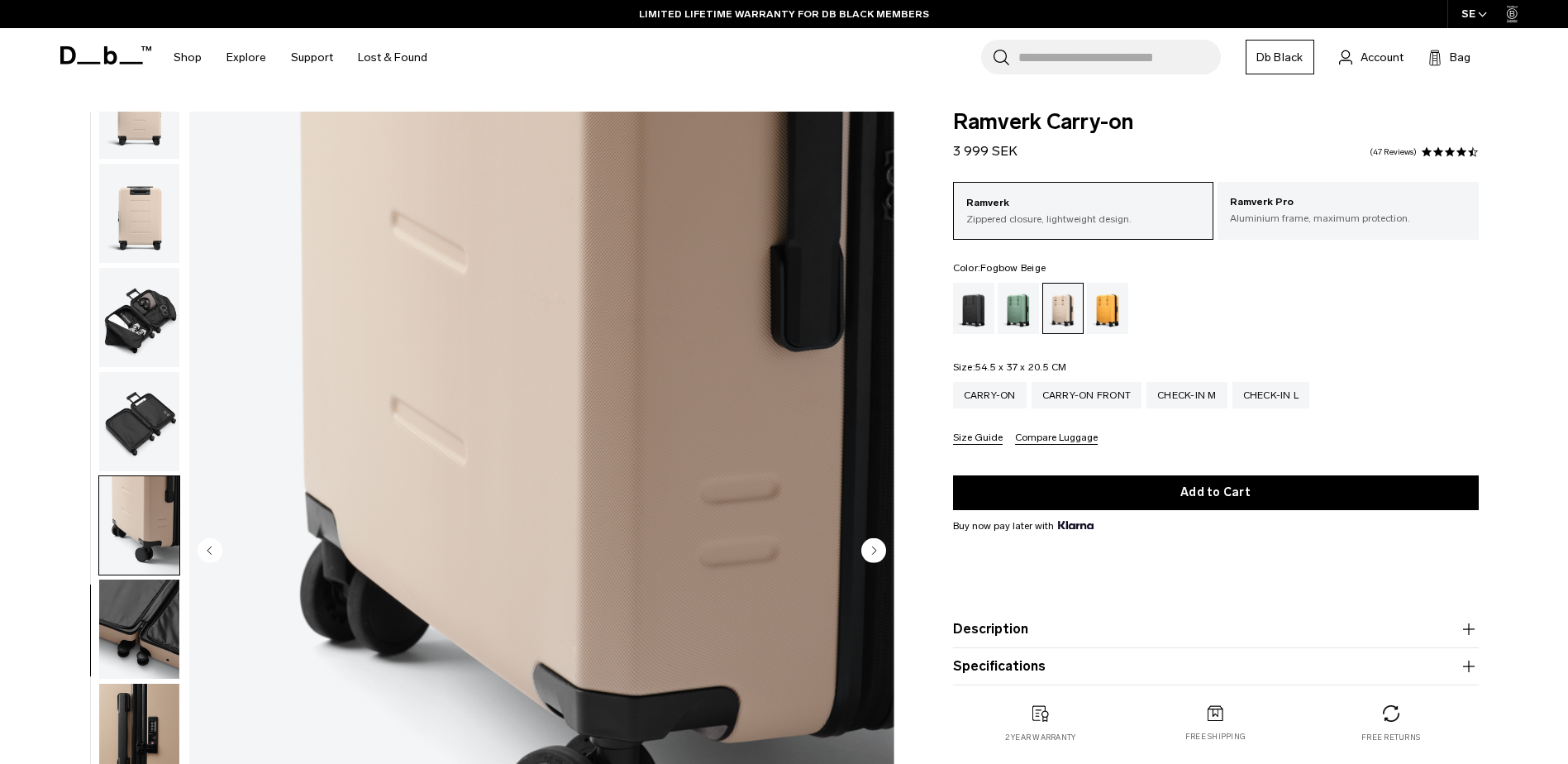
click at [124, 222] on img "button" at bounding box center [139, 213] width 80 height 99
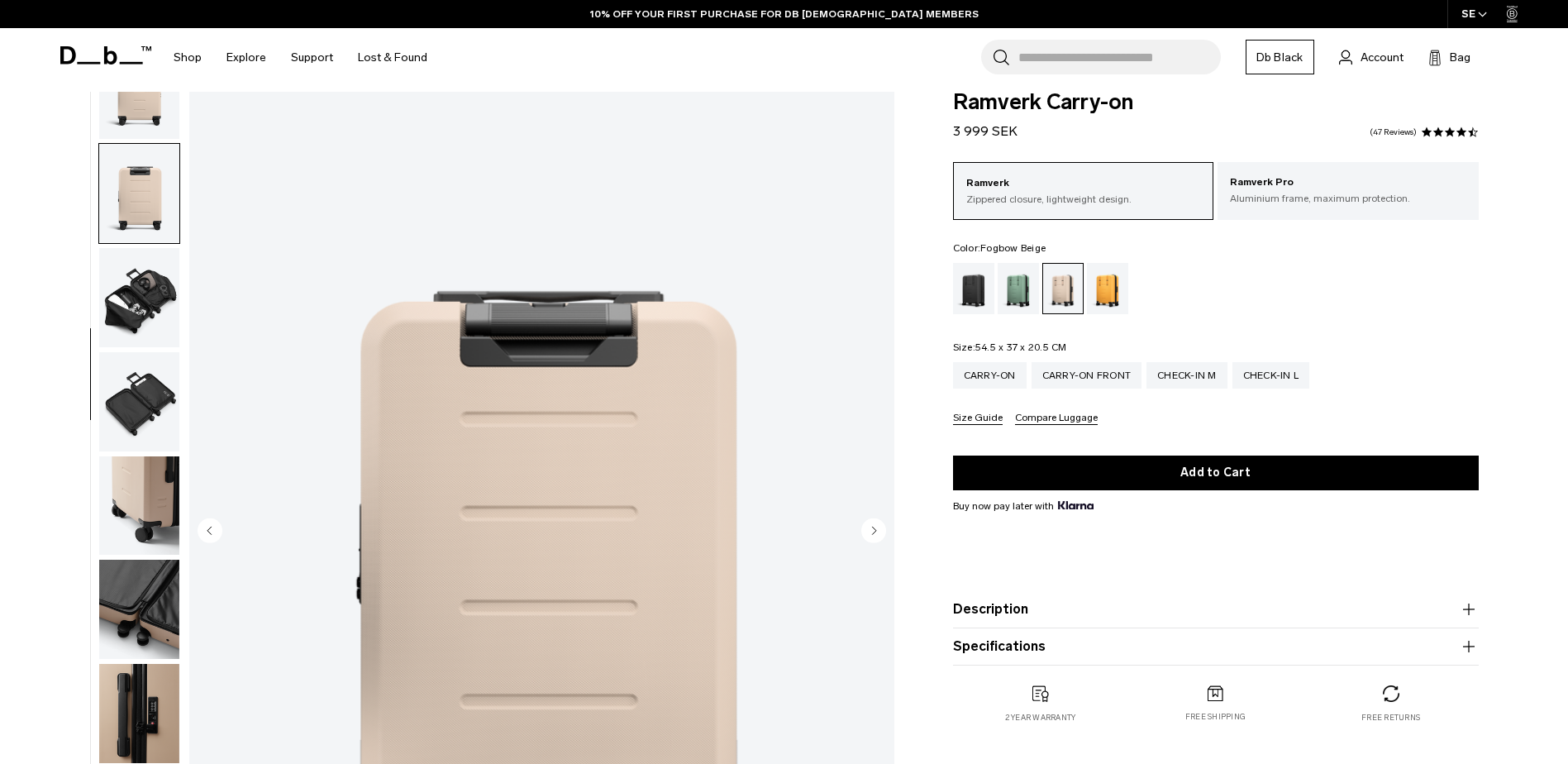
scroll to position [83, 0]
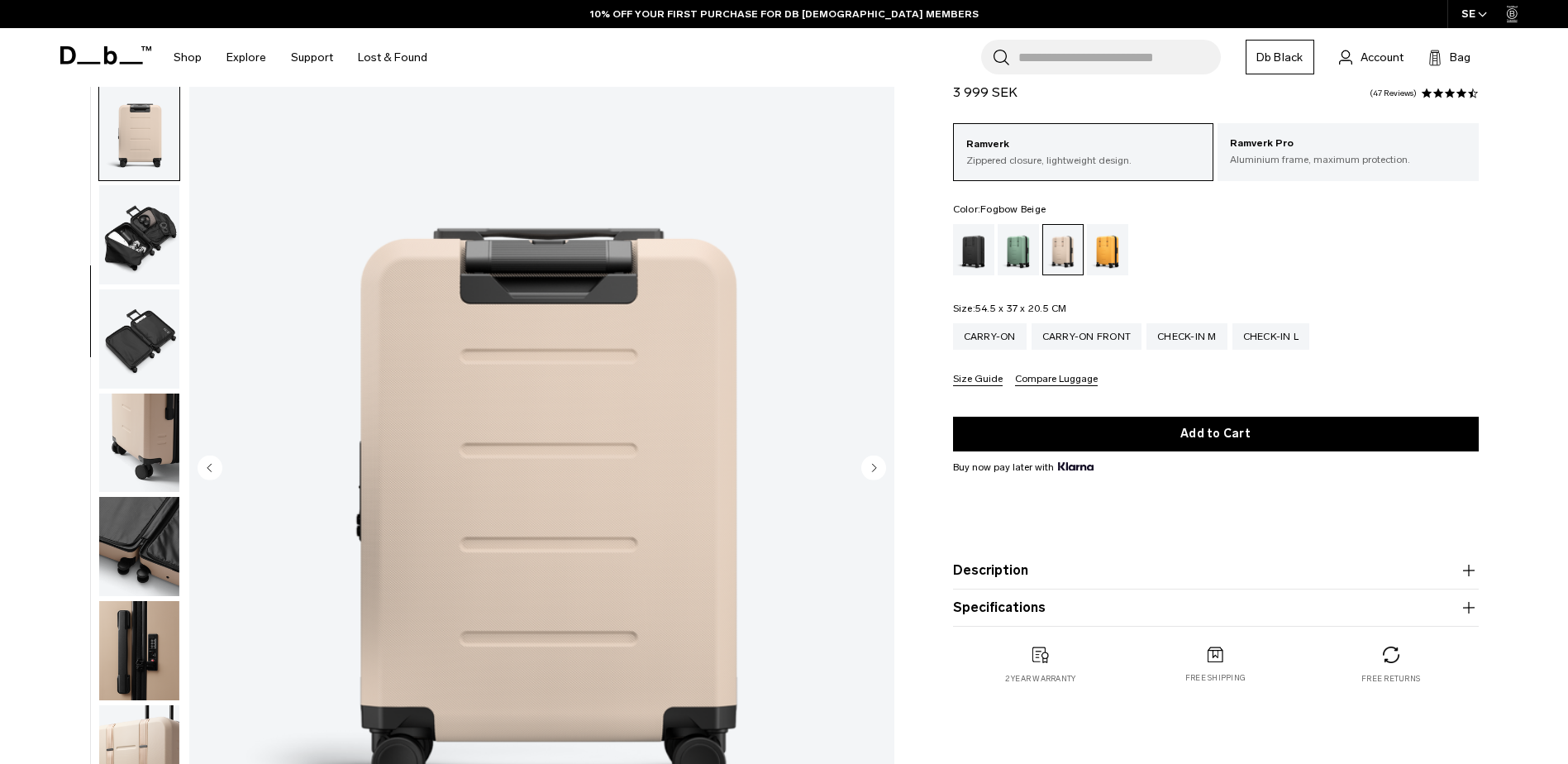
click at [132, 418] on img "button" at bounding box center [139, 443] width 80 height 99
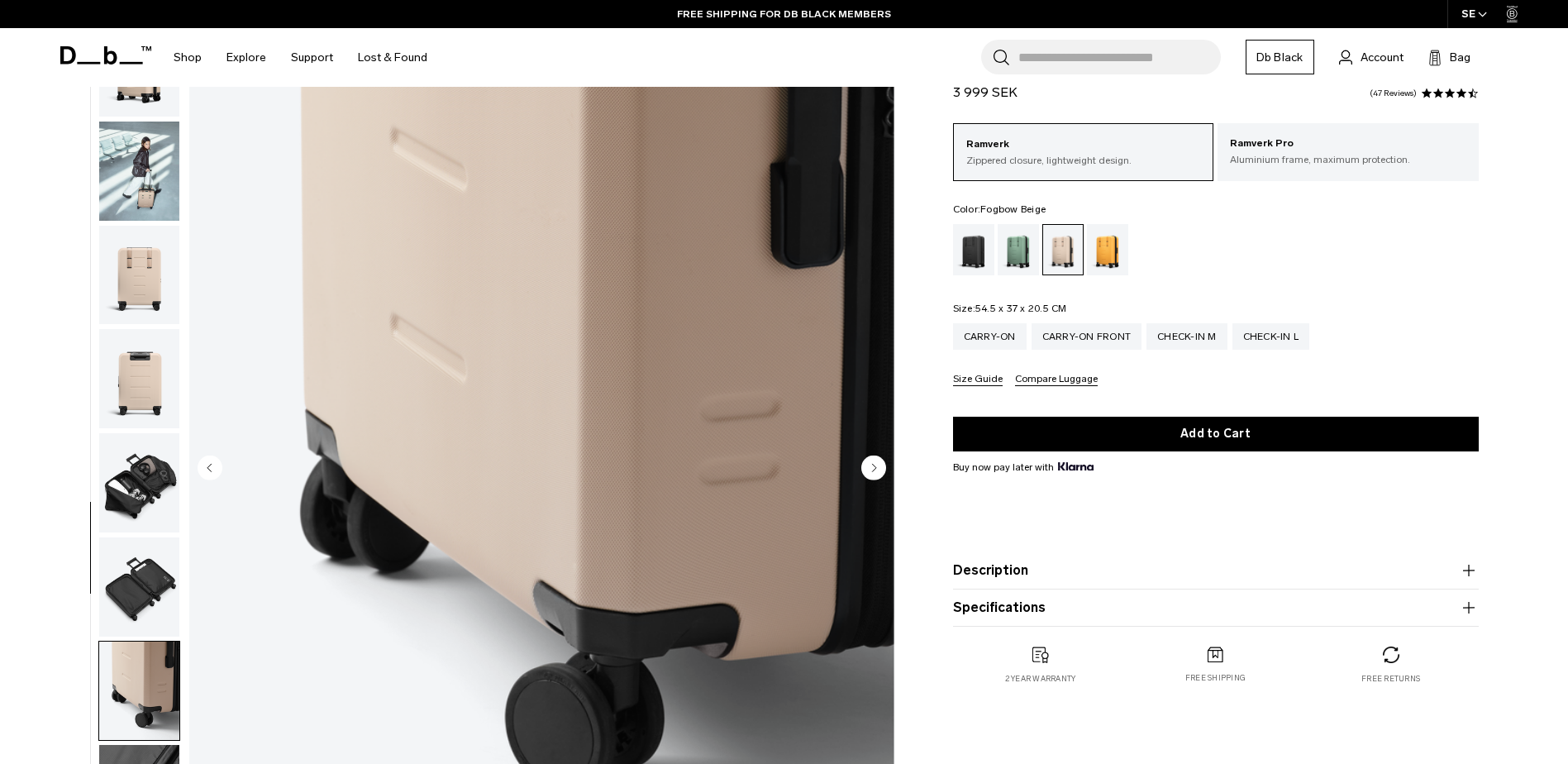
click at [152, 274] on img "button" at bounding box center [139, 275] width 80 height 99
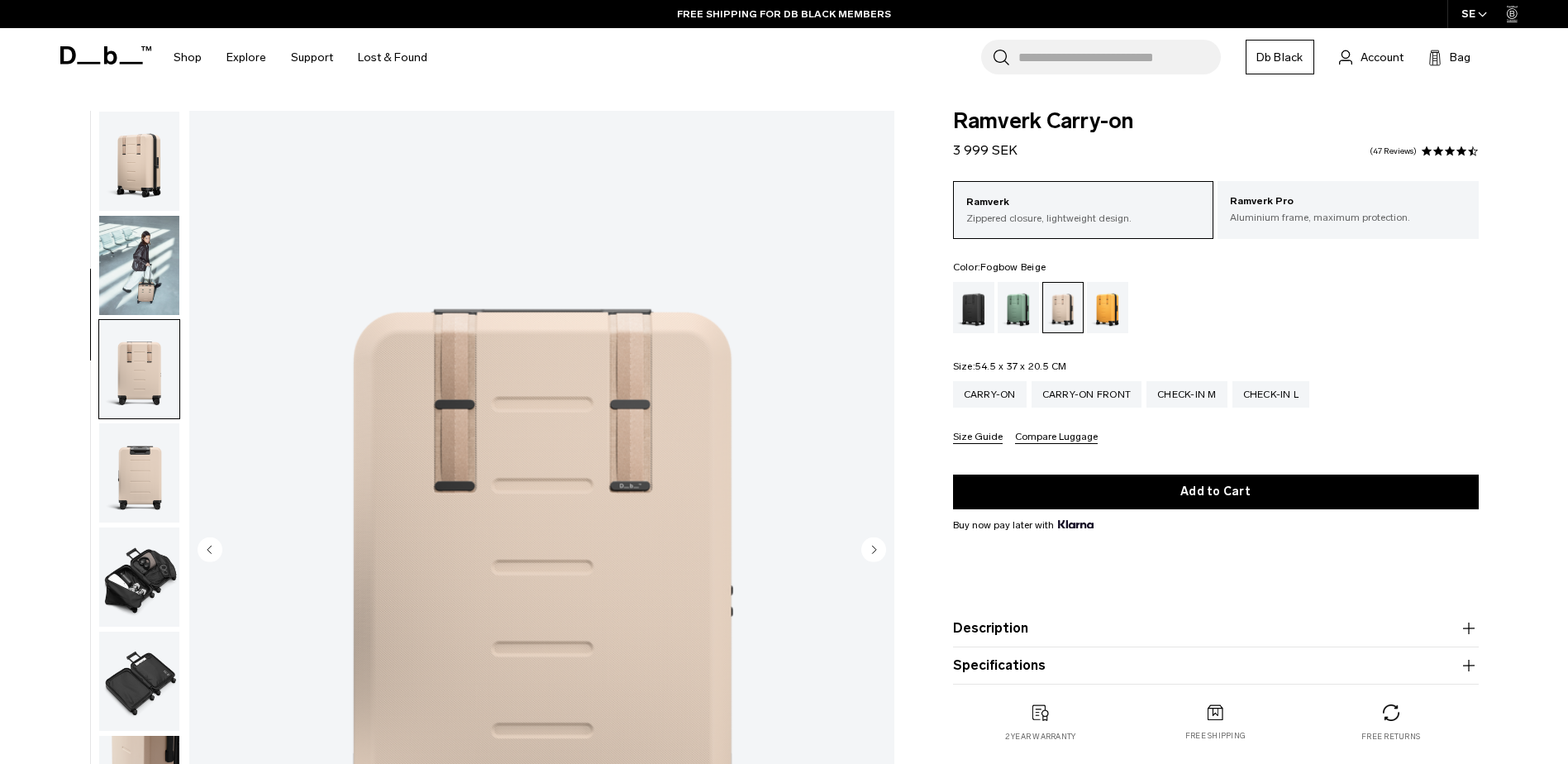
scroll to position [0, 0]
click at [1122, 309] on div "Parhelion Orange" at bounding box center [1108, 308] width 42 height 51
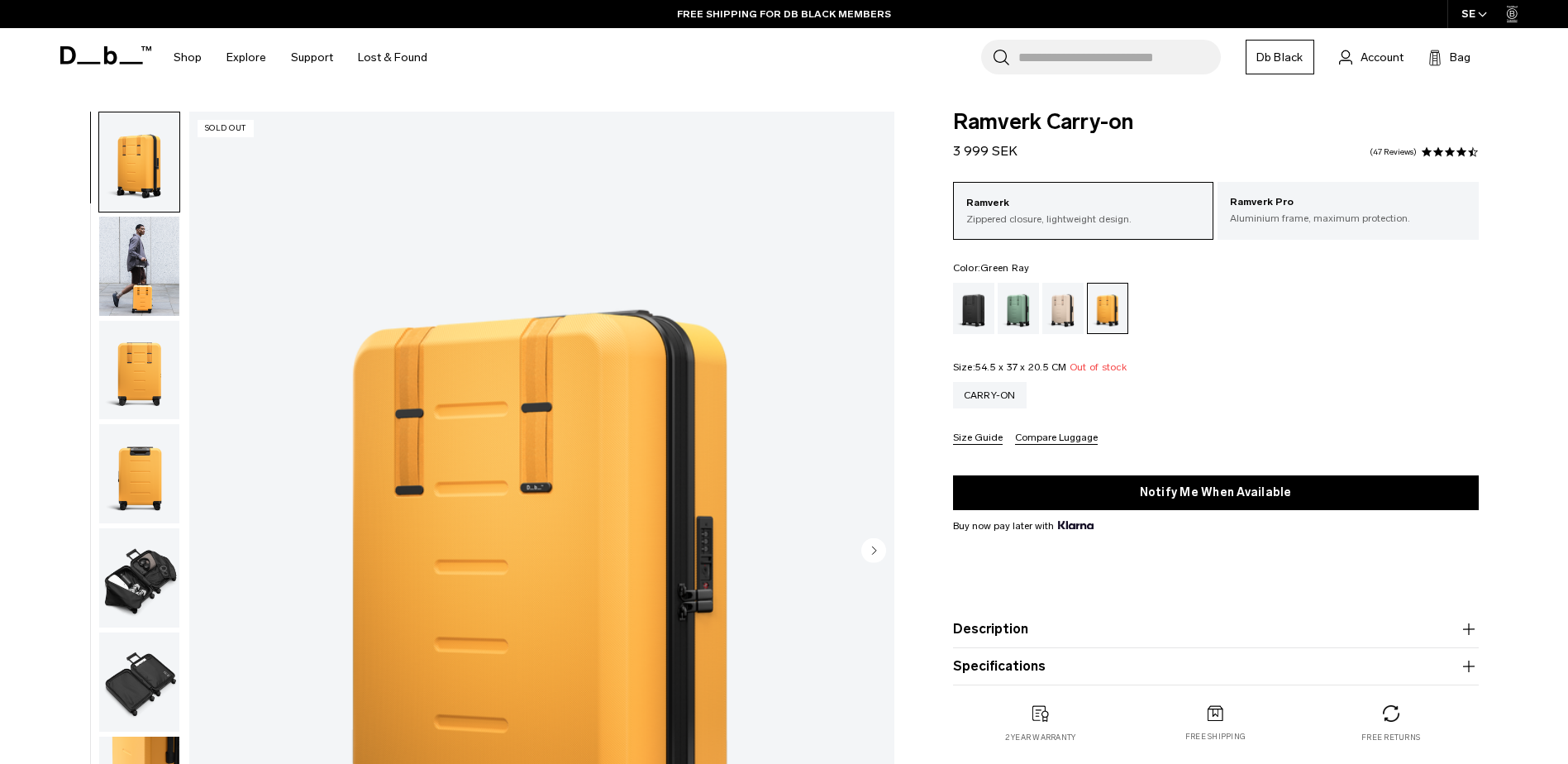
click at [1011, 313] on div "Green Ray" at bounding box center [1019, 308] width 42 height 51
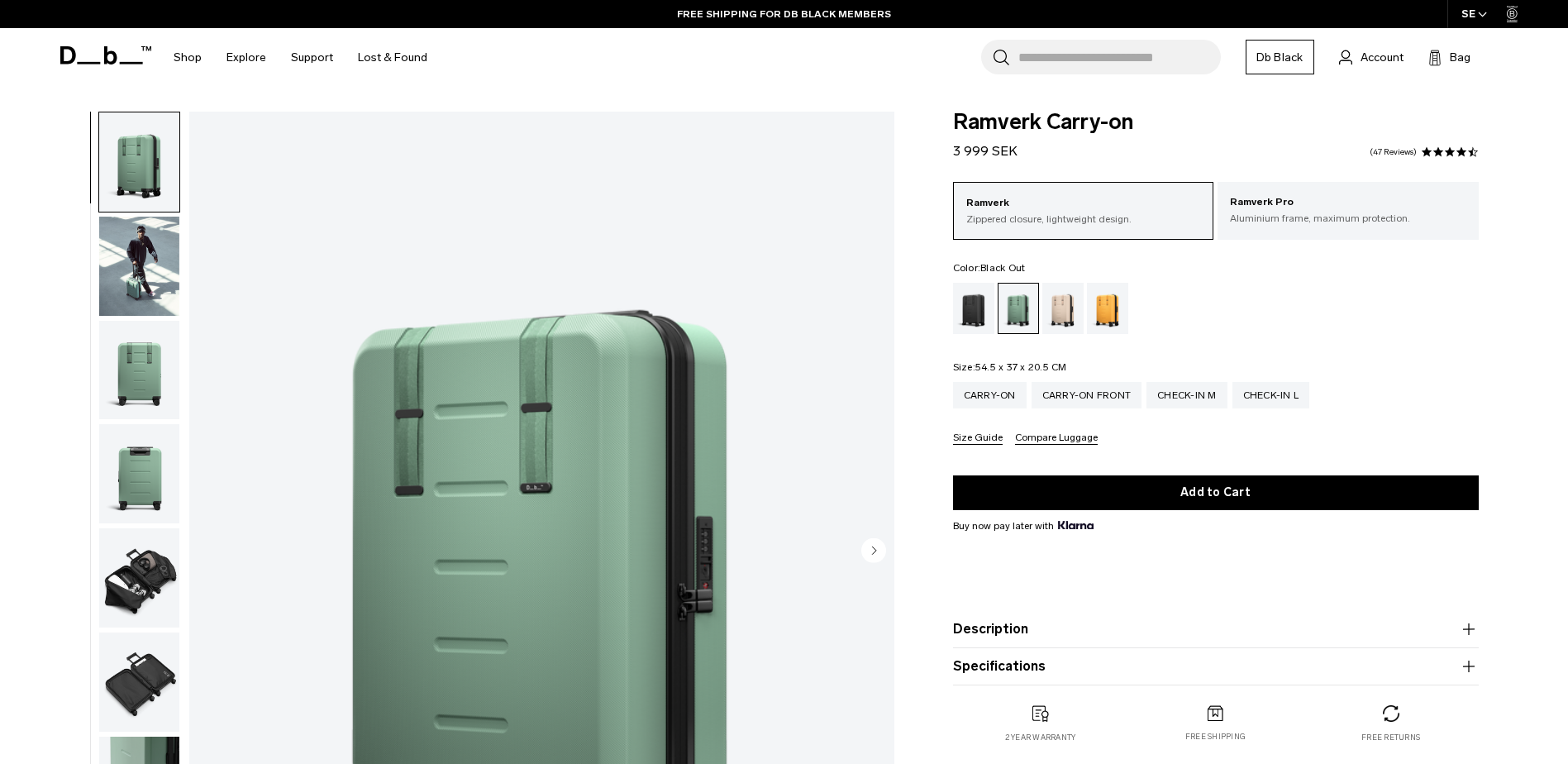
click at [973, 311] on div "Black Out" at bounding box center [974, 308] width 42 height 51
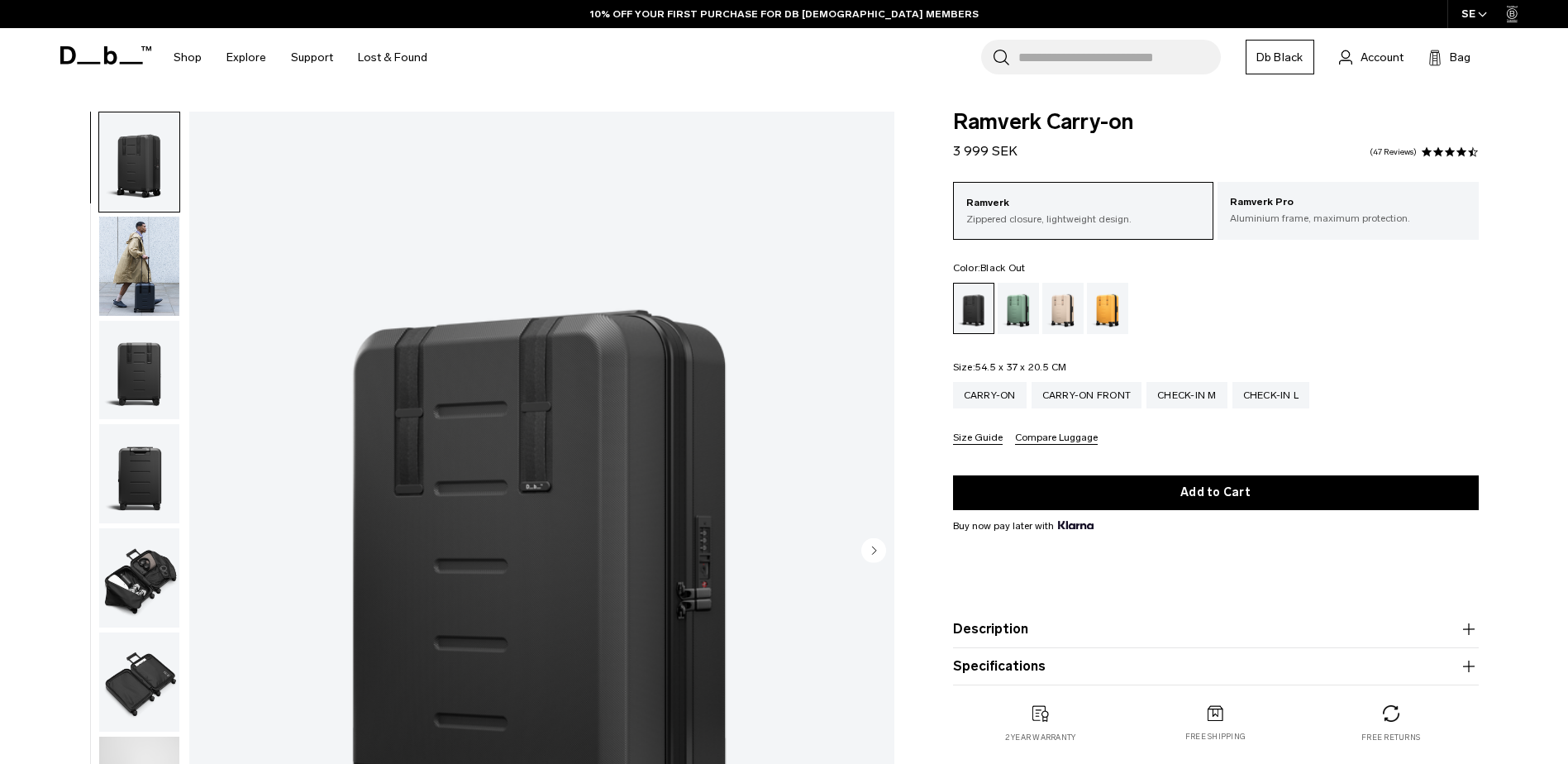
click at [139, 588] on img "button" at bounding box center [139, 578] width 80 height 99
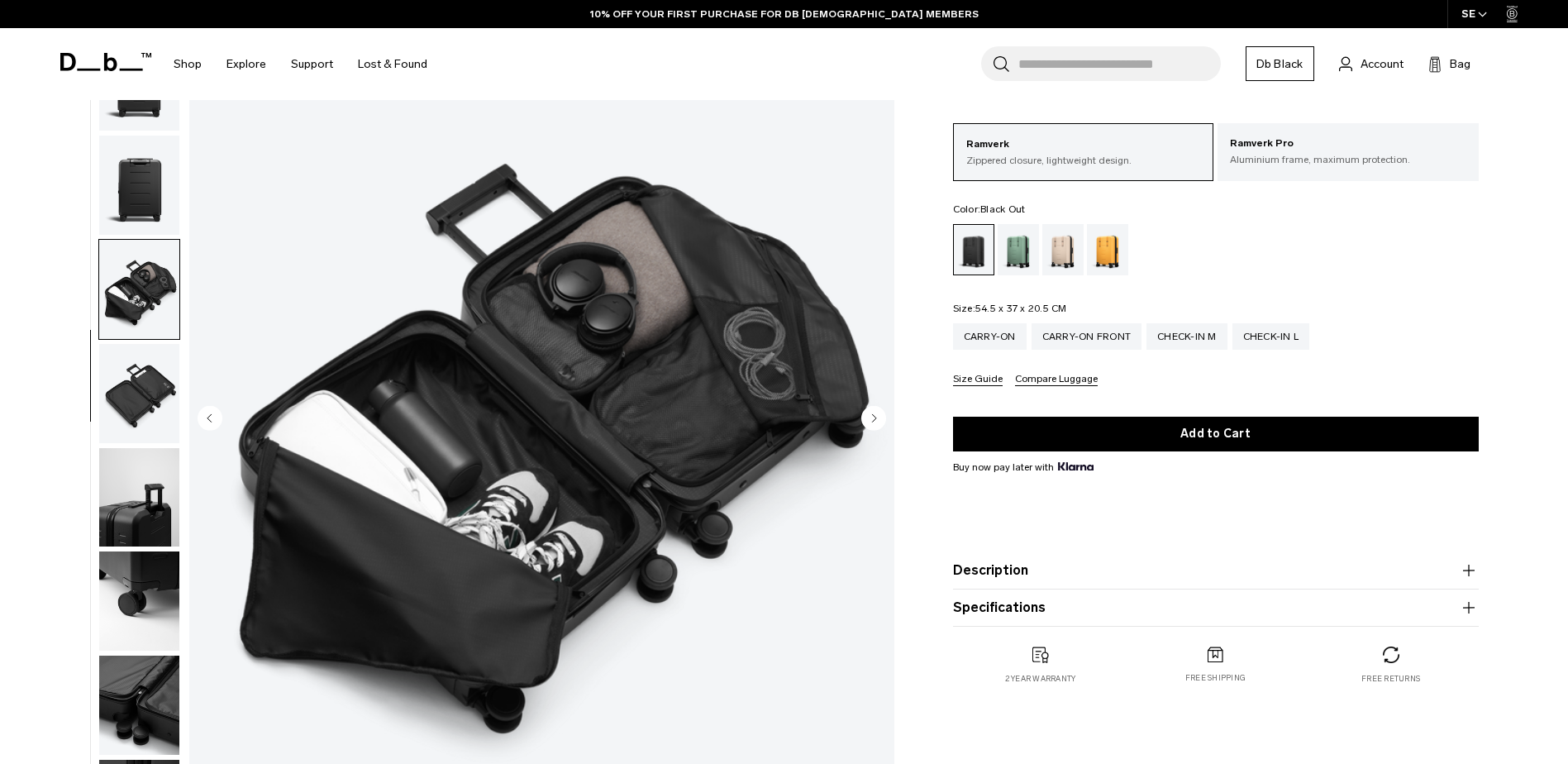
scroll to position [165, 0]
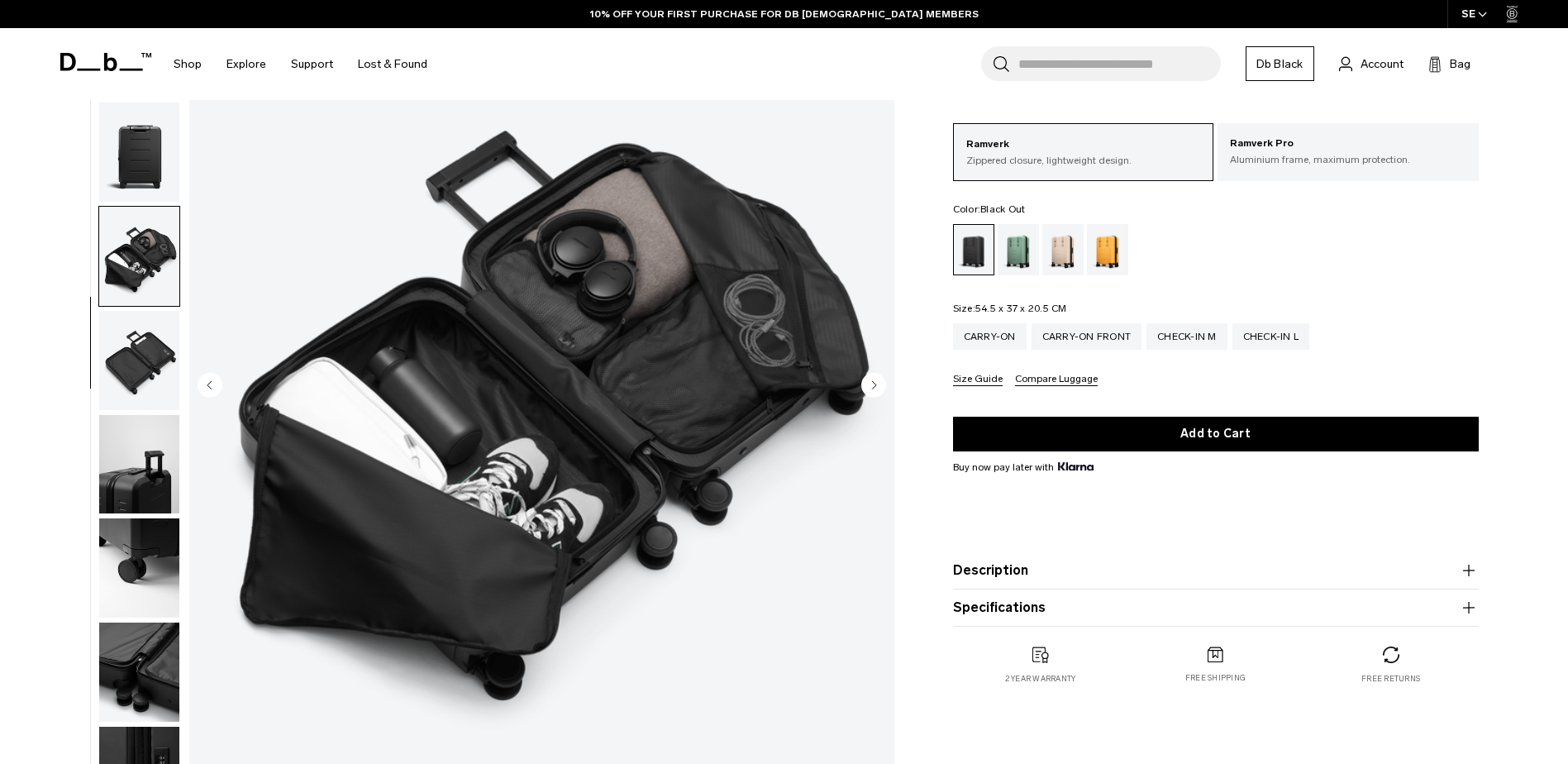
click at [141, 506] on img "button" at bounding box center [139, 465] width 80 height 99
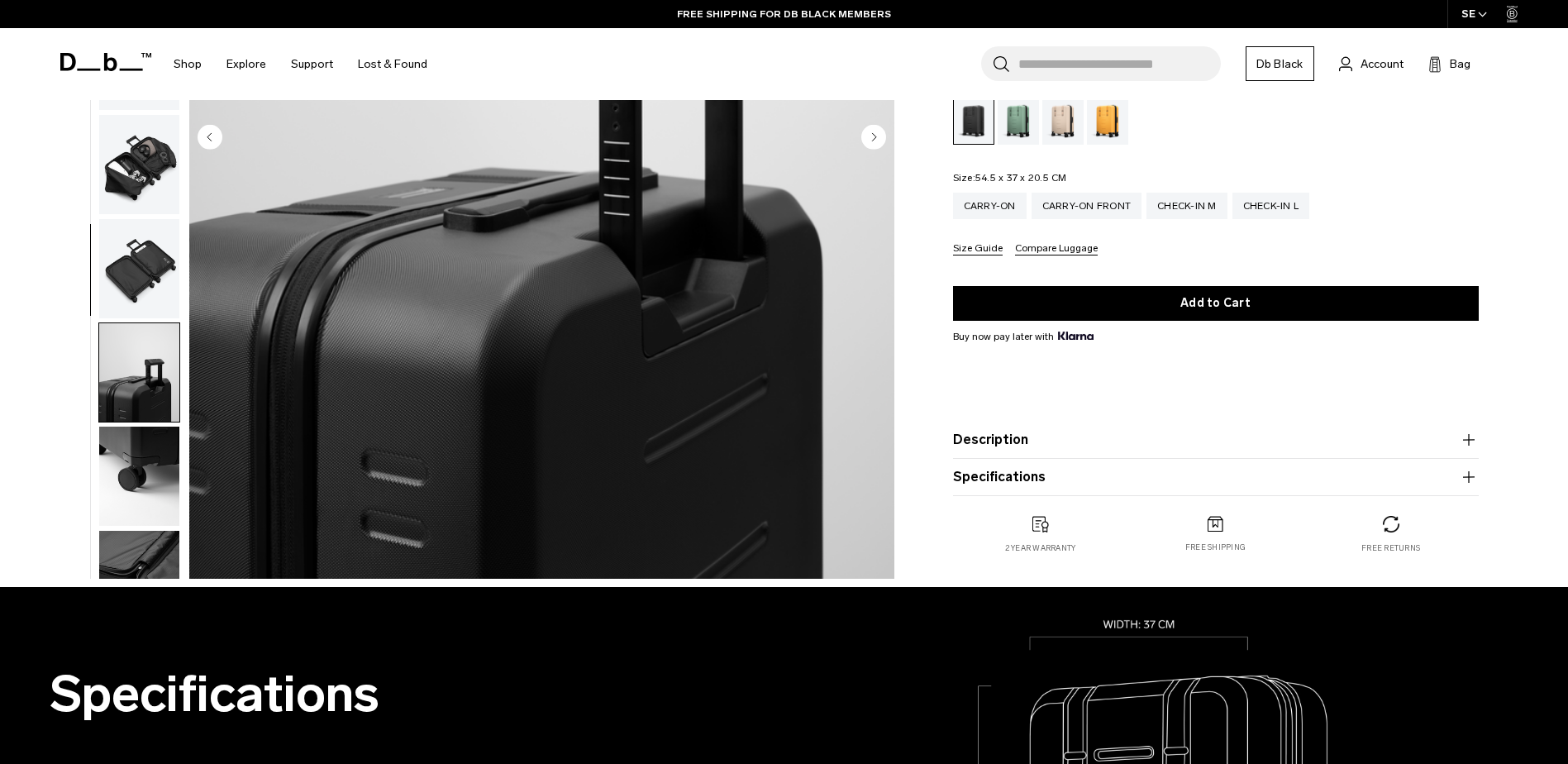
scroll to position [156, 0]
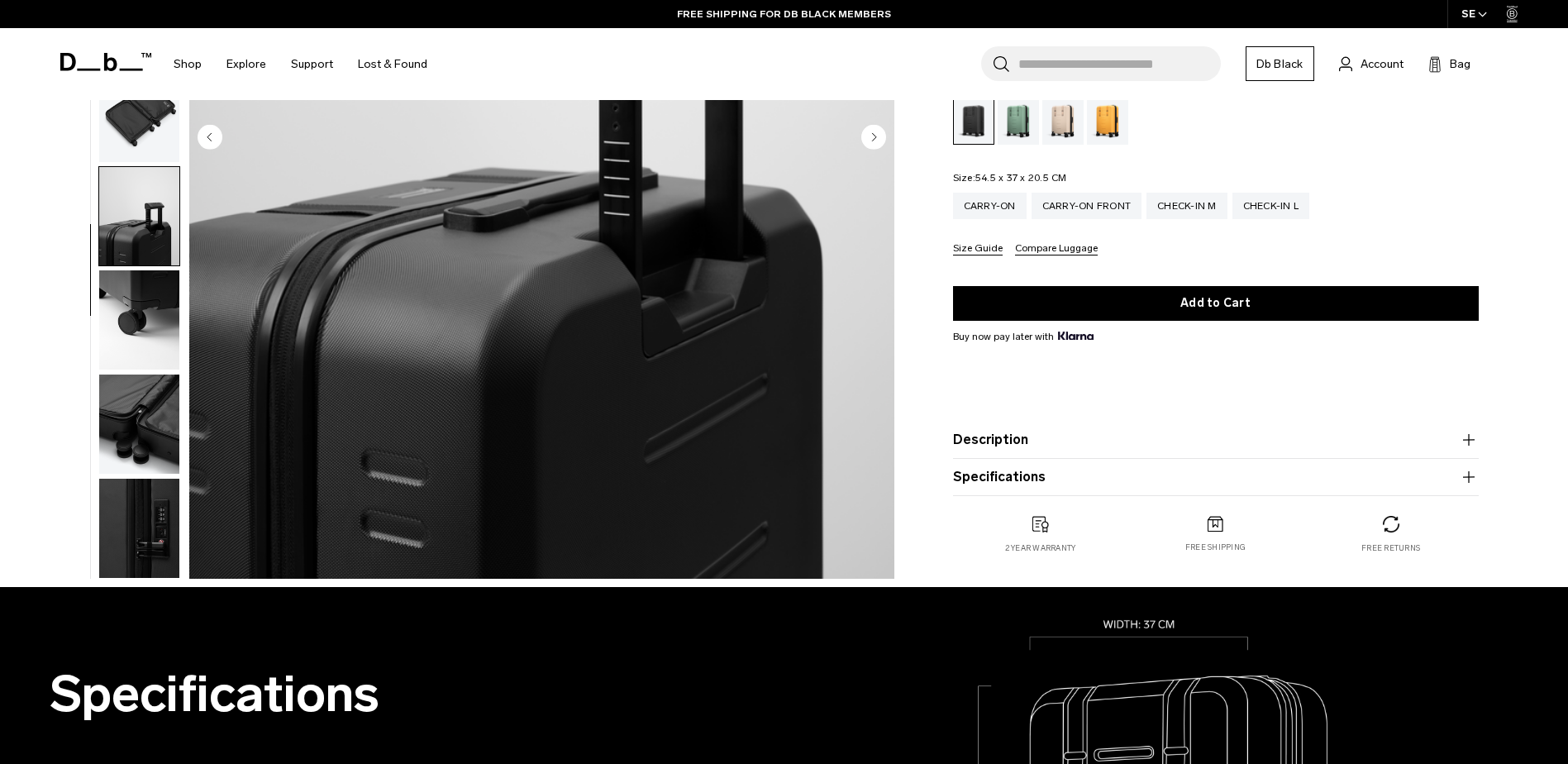
click at [155, 410] on img "button" at bounding box center [139, 424] width 80 height 99
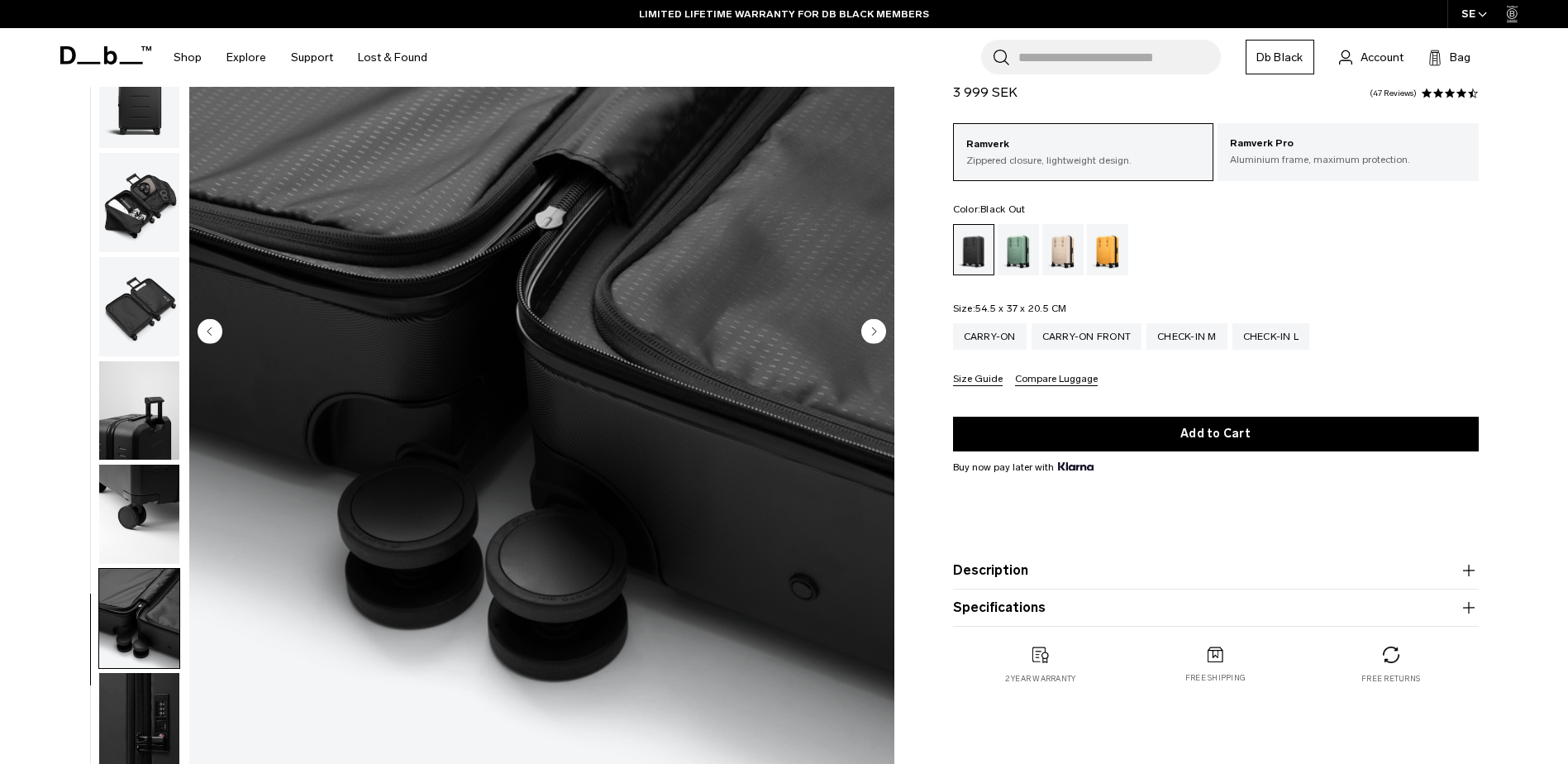
scroll to position [248, 0]
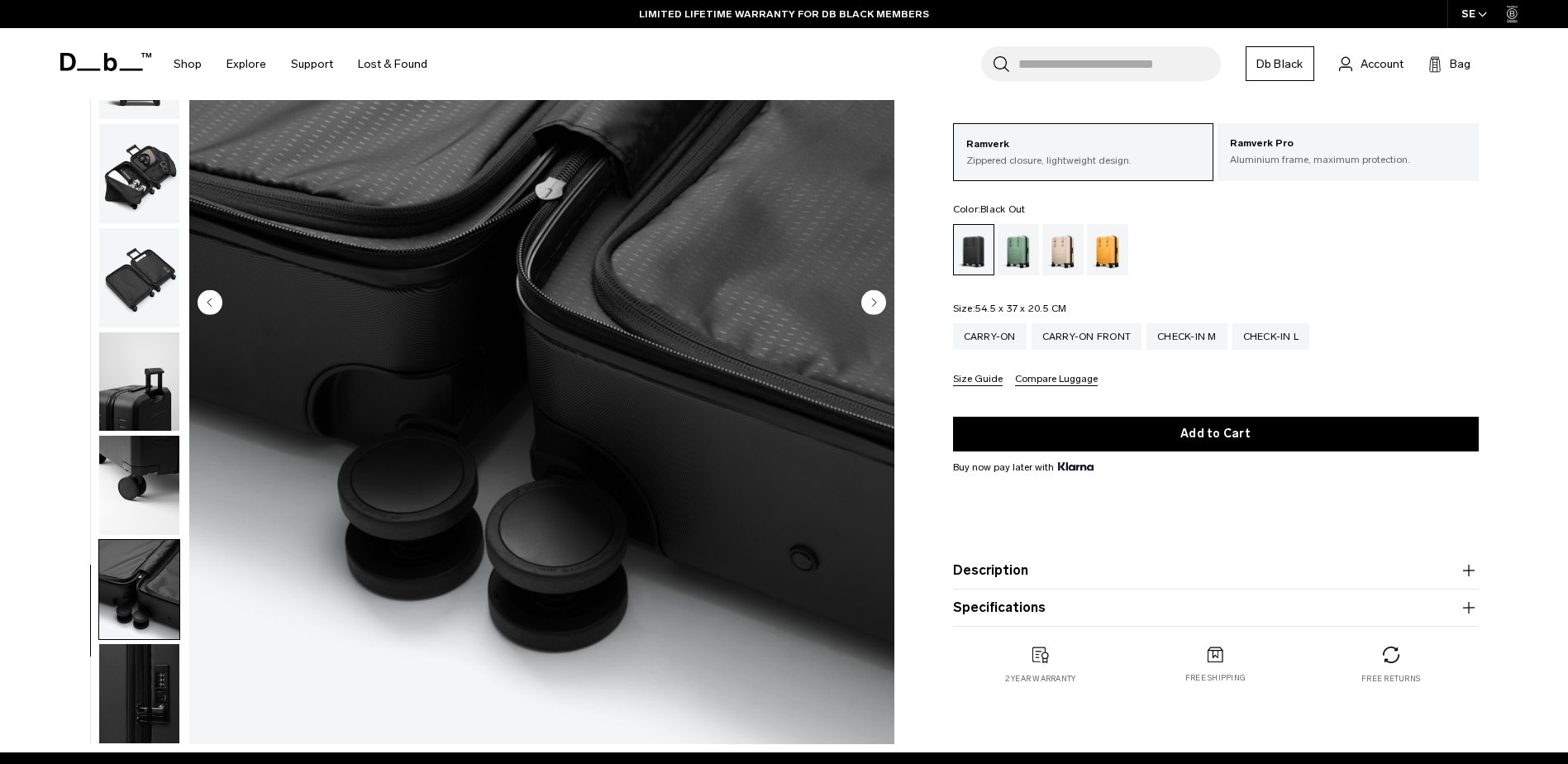
click at [141, 272] on img "button" at bounding box center [139, 277] width 80 height 99
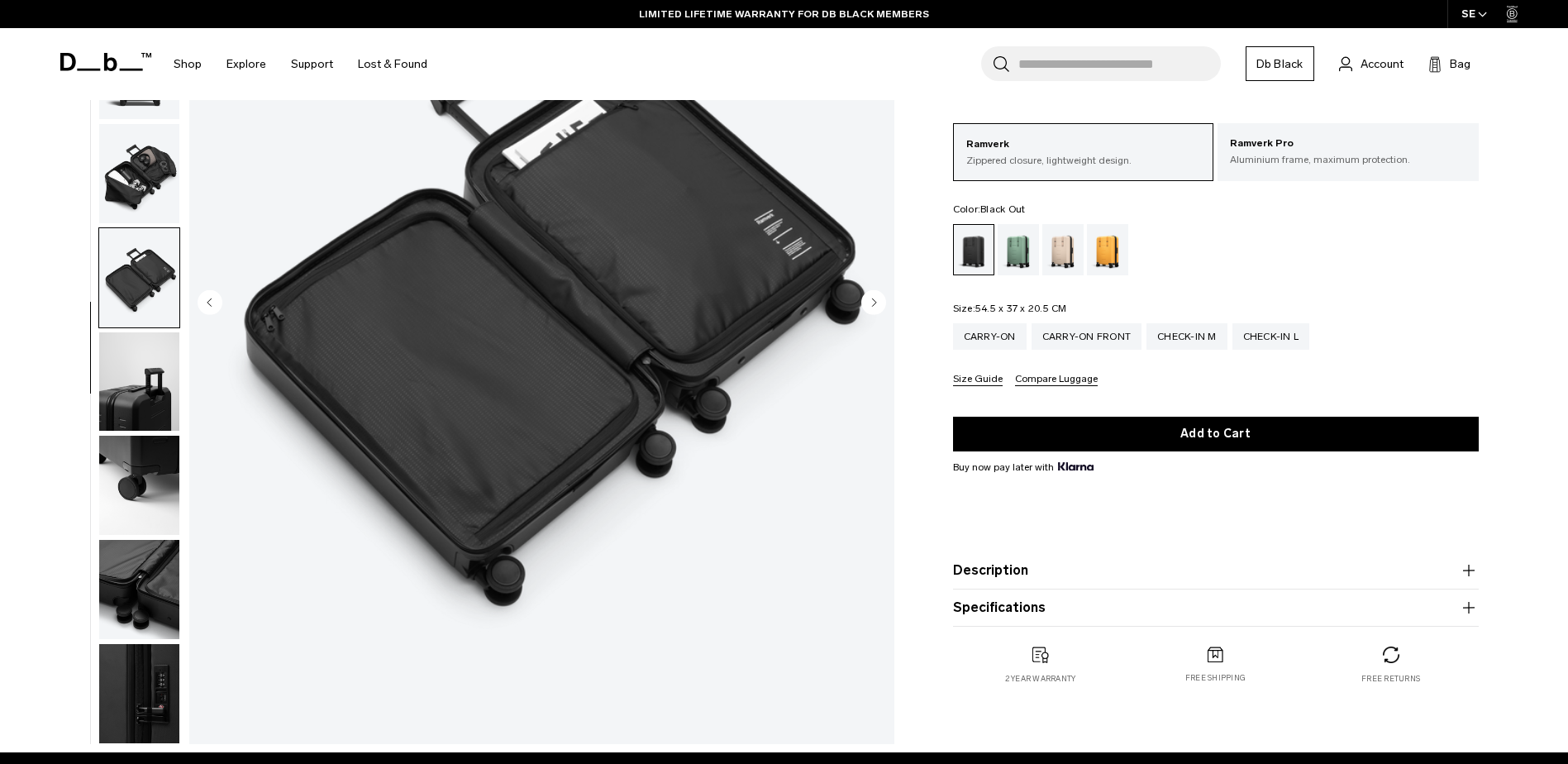
click at [141, 382] on img "button" at bounding box center [139, 382] width 80 height 99
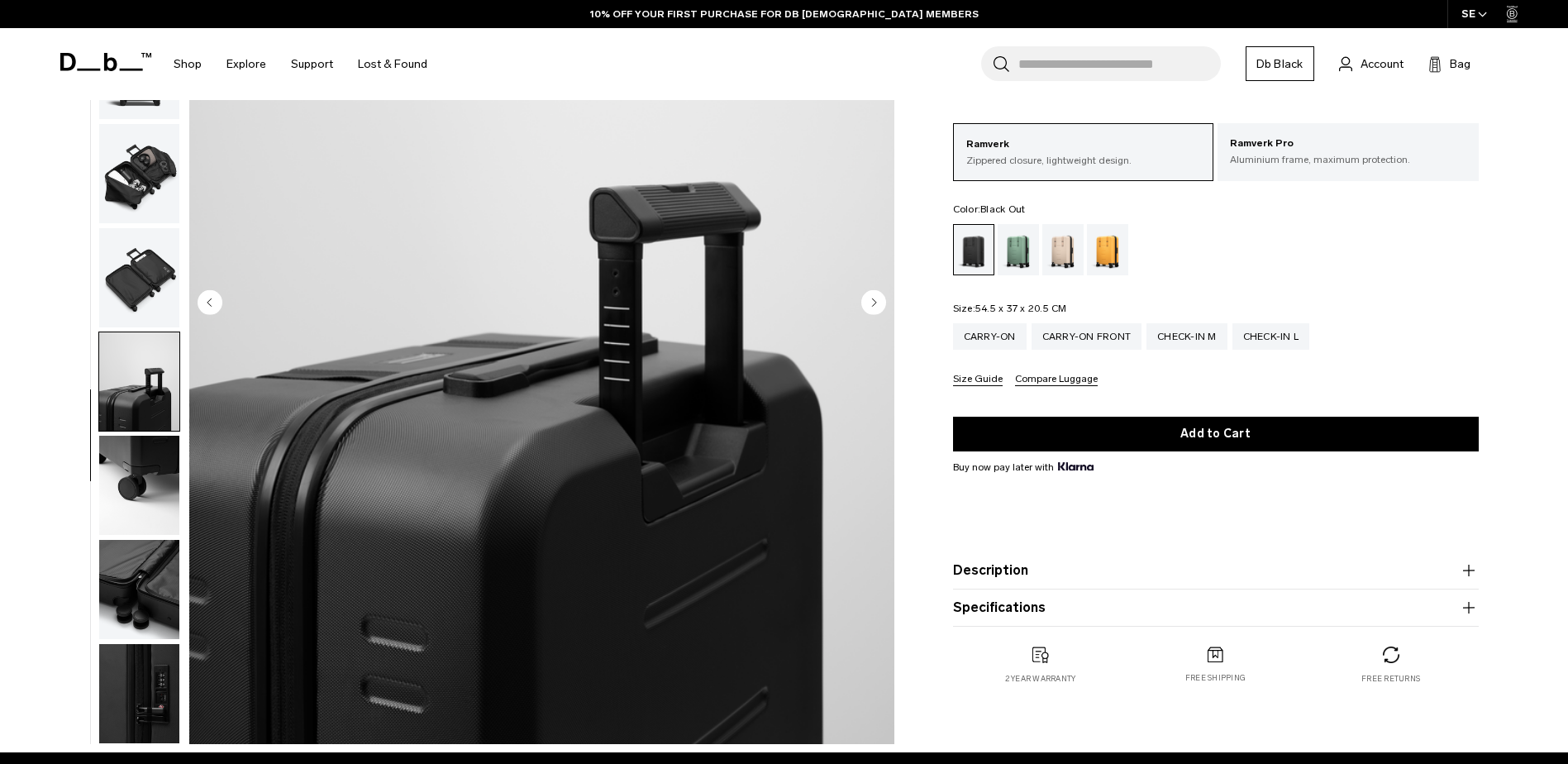
click at [604, 428] on img "7 / 10" at bounding box center [542, 304] width 705 height 881
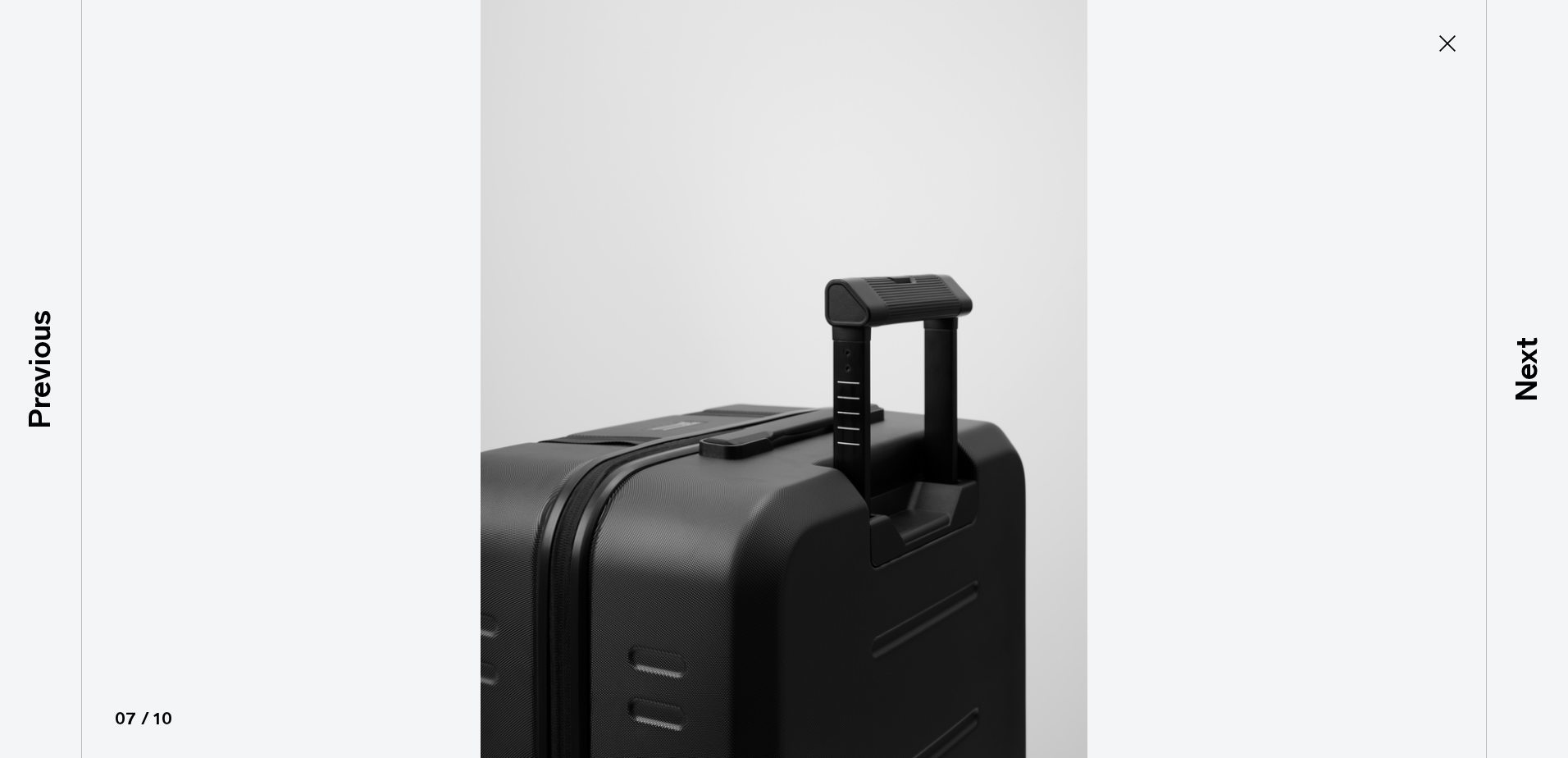
click at [1451, 50] on icon at bounding box center [1446, 43] width 26 height 26
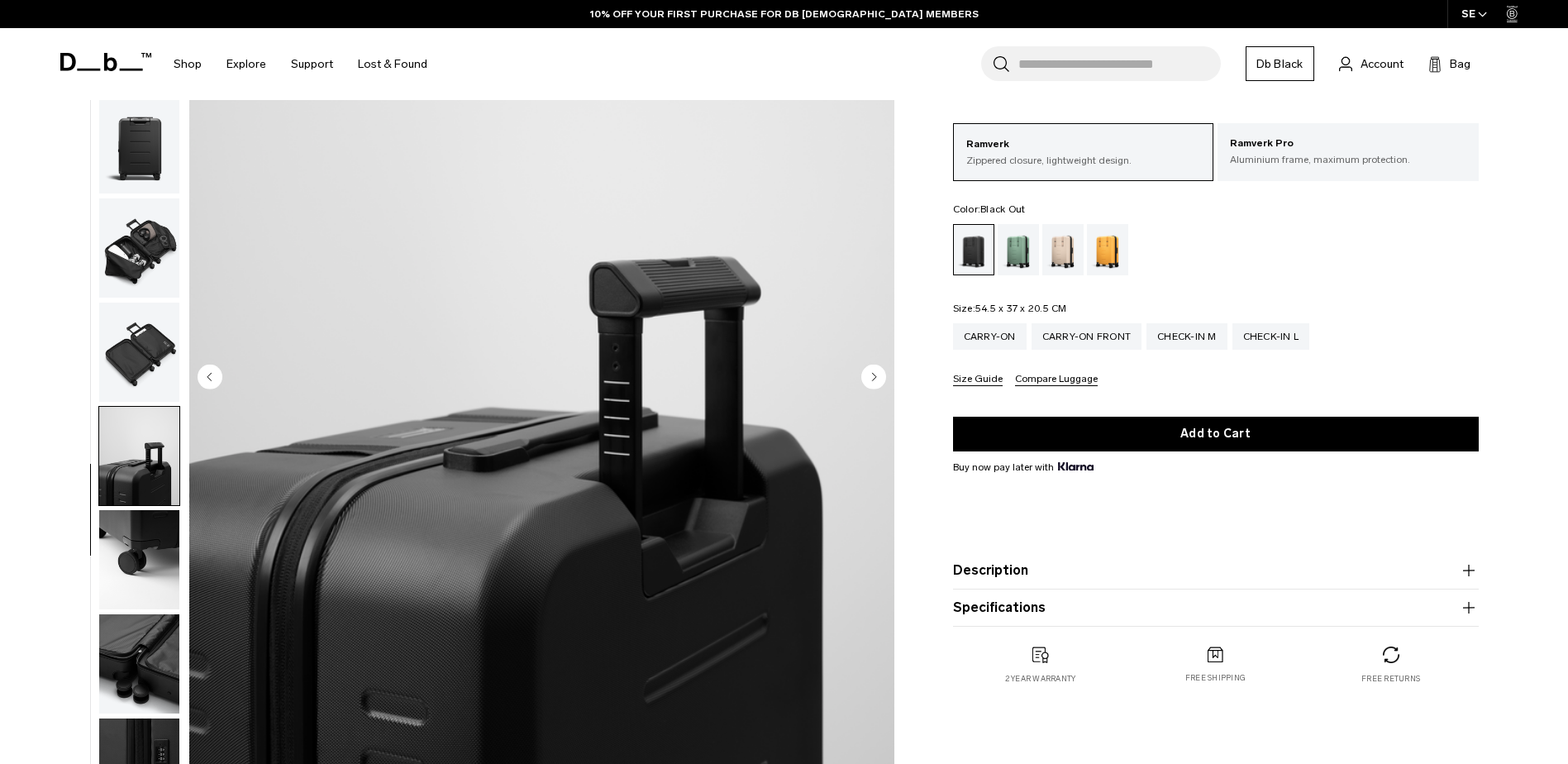
scroll to position [83, 0]
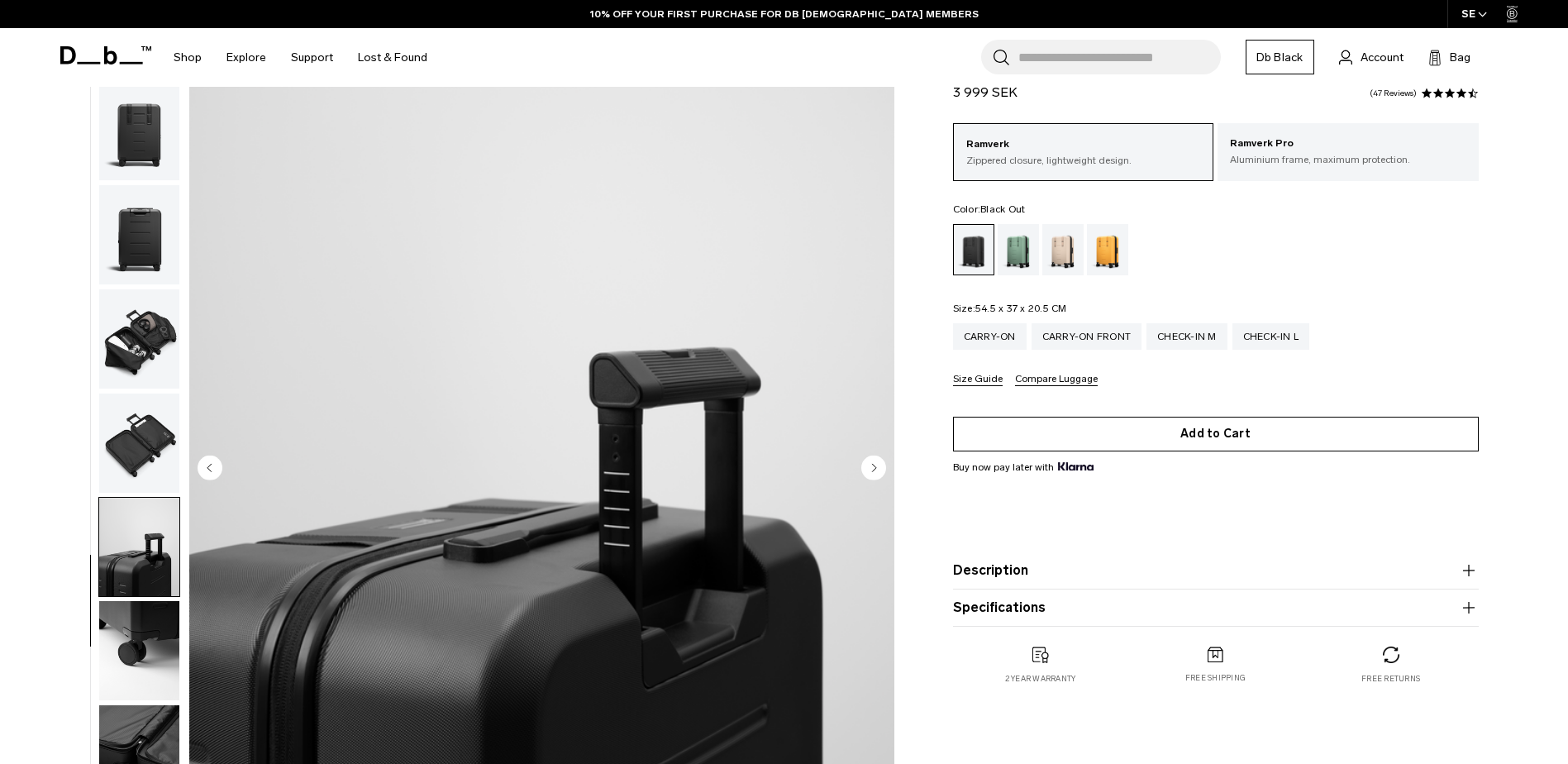
click at [1279, 435] on button "Add to Cart" at bounding box center [1216, 435] width 526 height 35
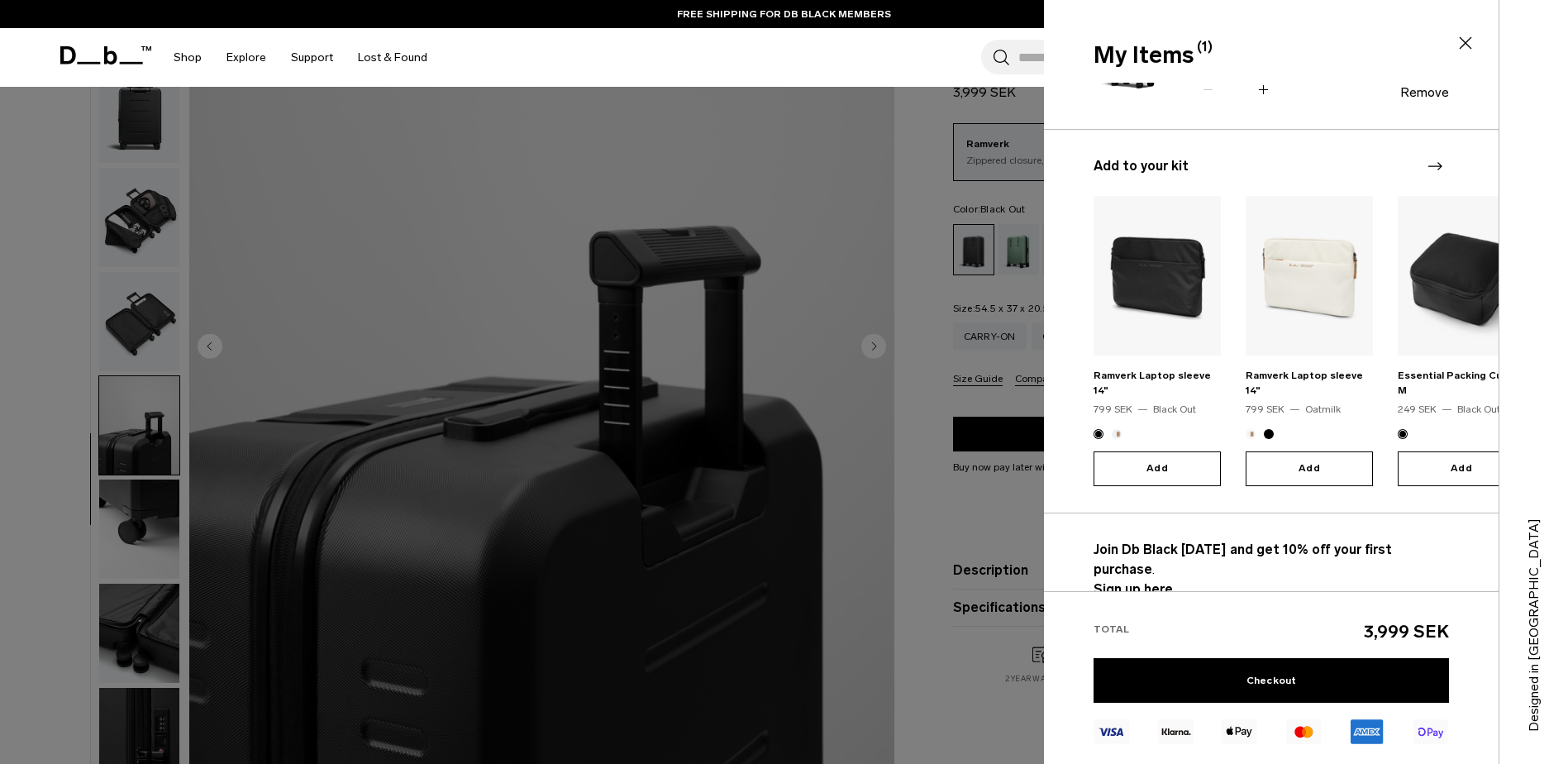
scroll to position [248, 0]
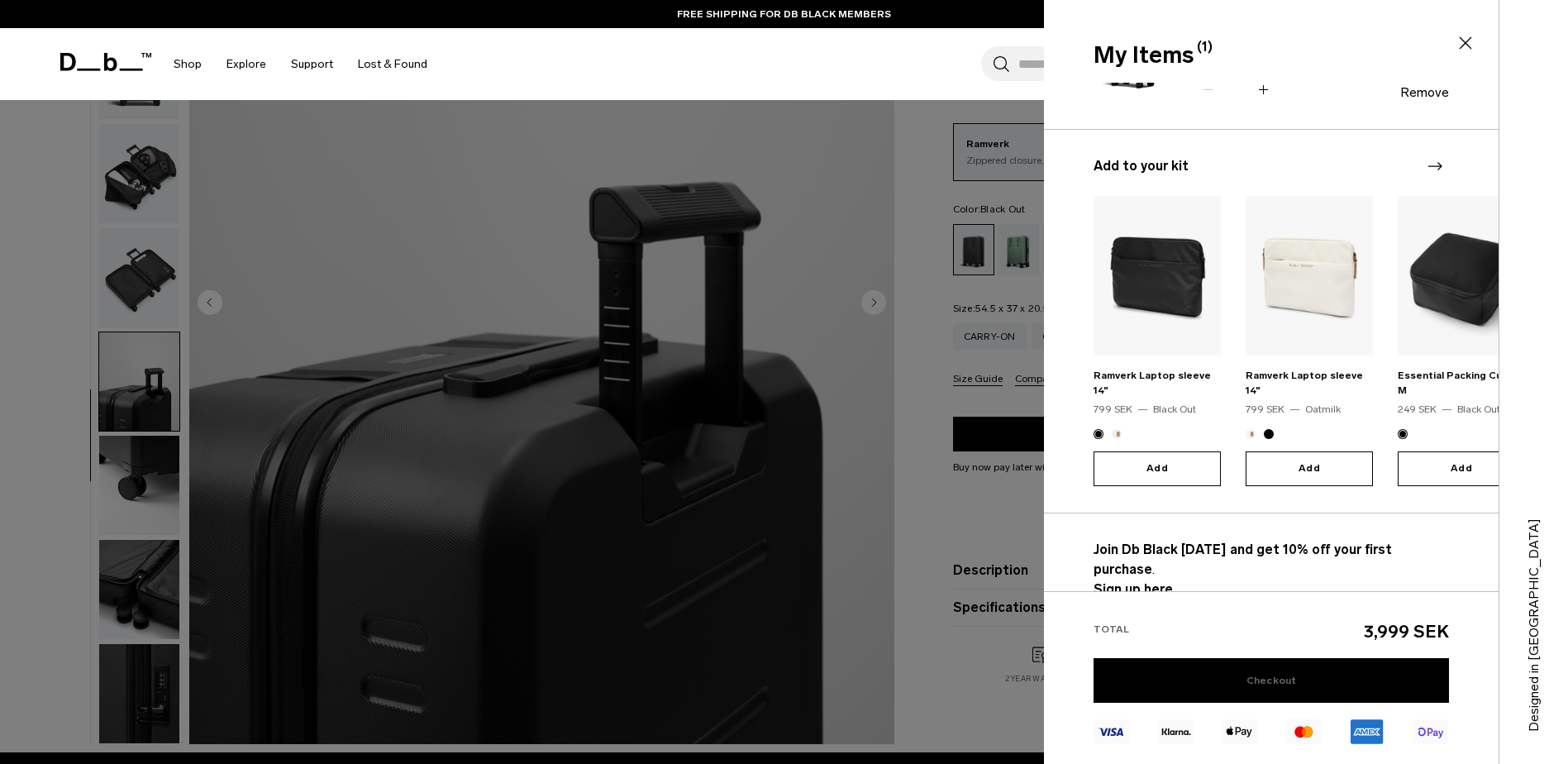
click at [1261, 676] on link "Checkout" at bounding box center [1272, 680] width 355 height 44
